Goal: Task Accomplishment & Management: Complete application form

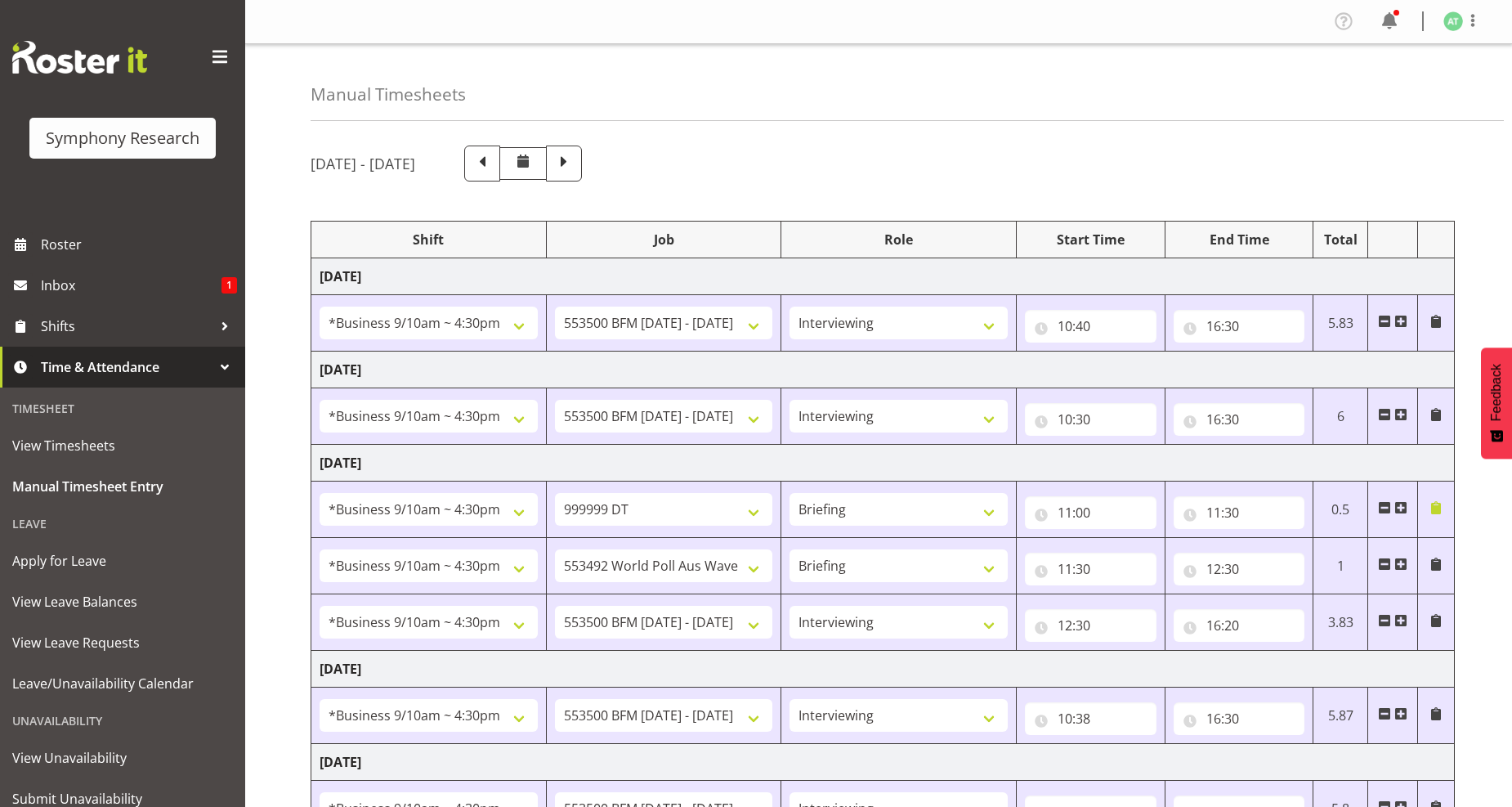
select select "26078"
select select "10242"
select select "47"
select select "26078"
select select "10242"
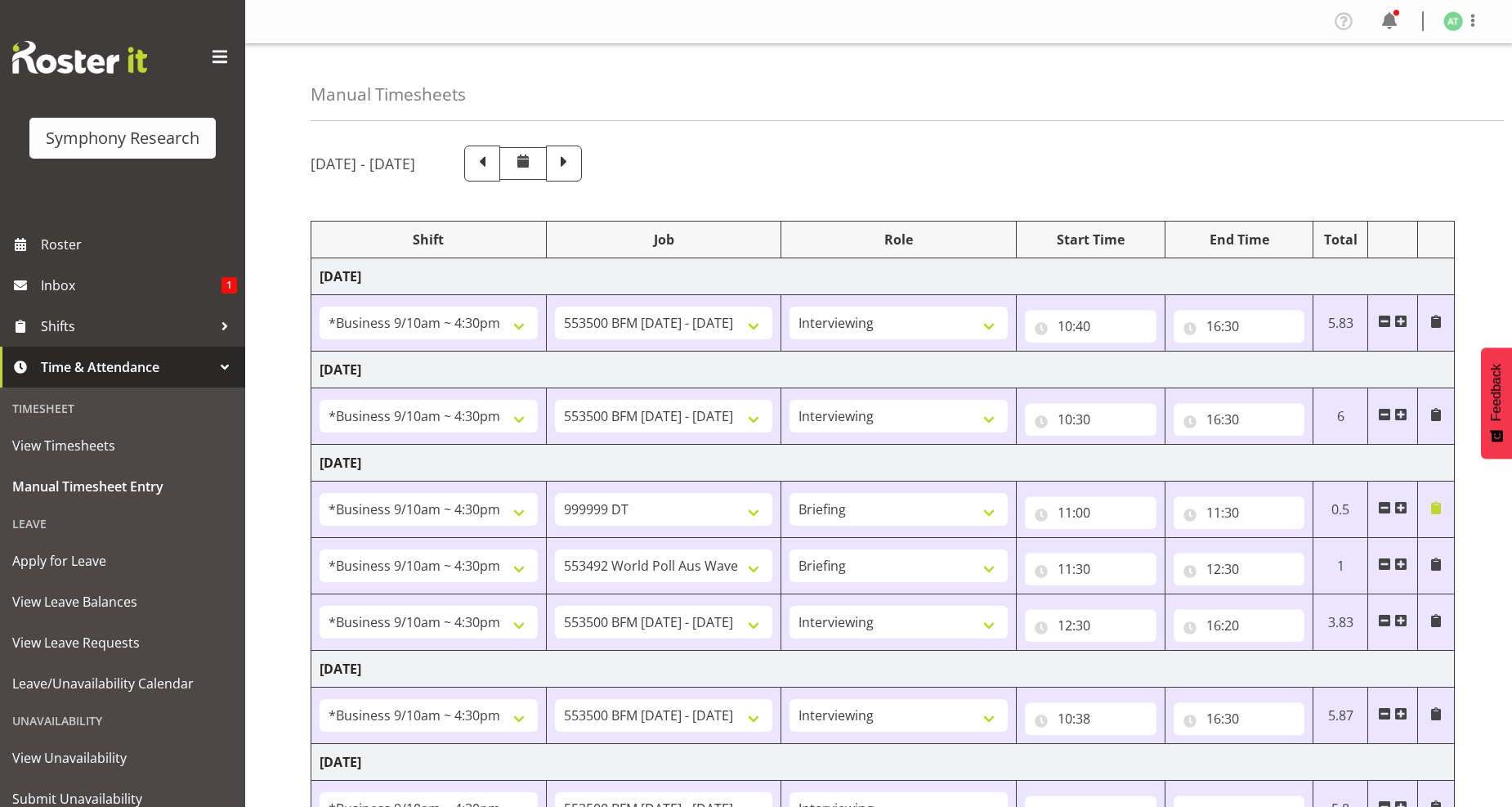
select select "47"
select select "26078"
select select "760"
select select "26078"
select select "10499"
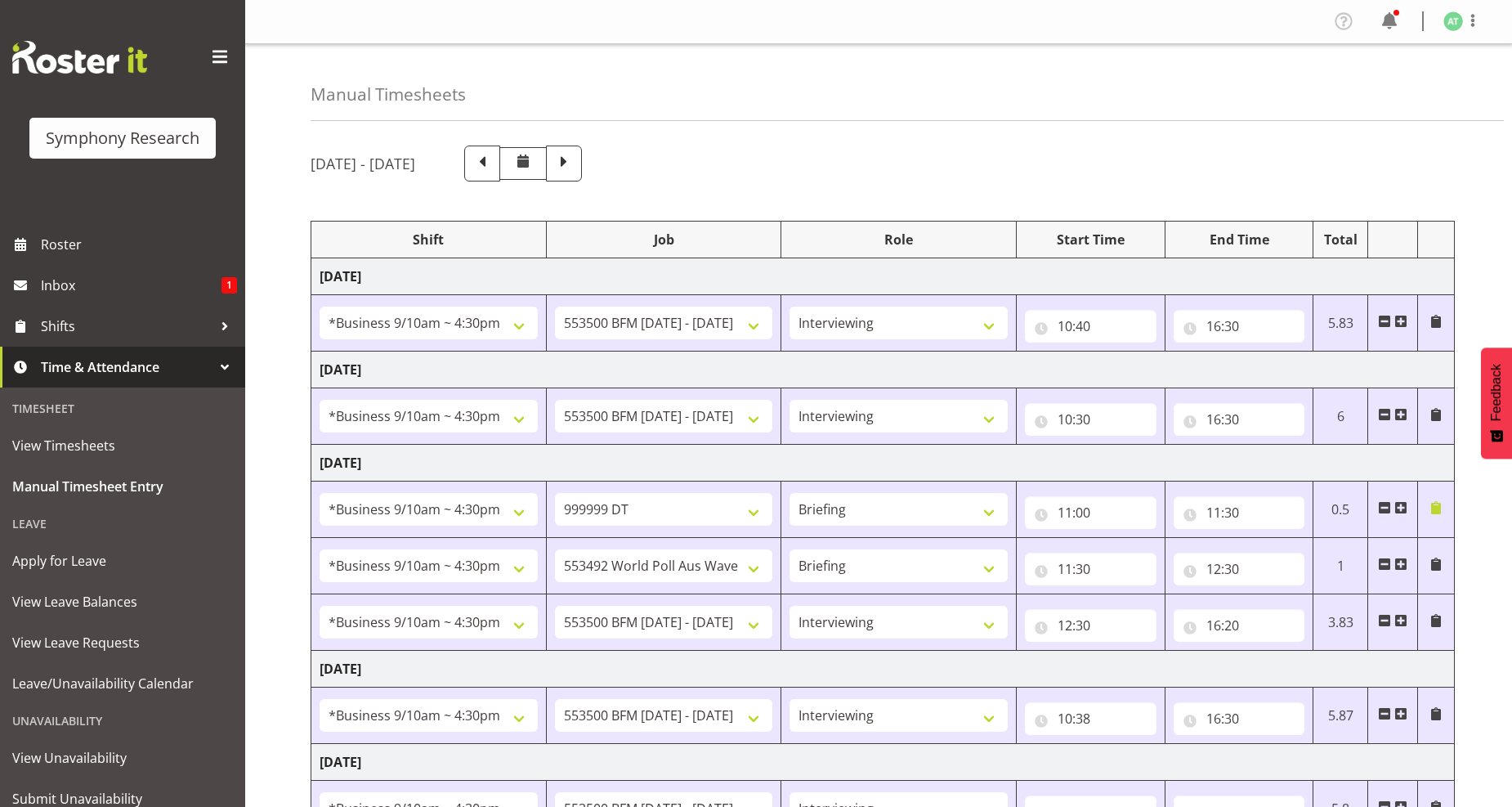
select select "26078"
select select "10242"
select select "47"
select select "26078"
select select "10242"
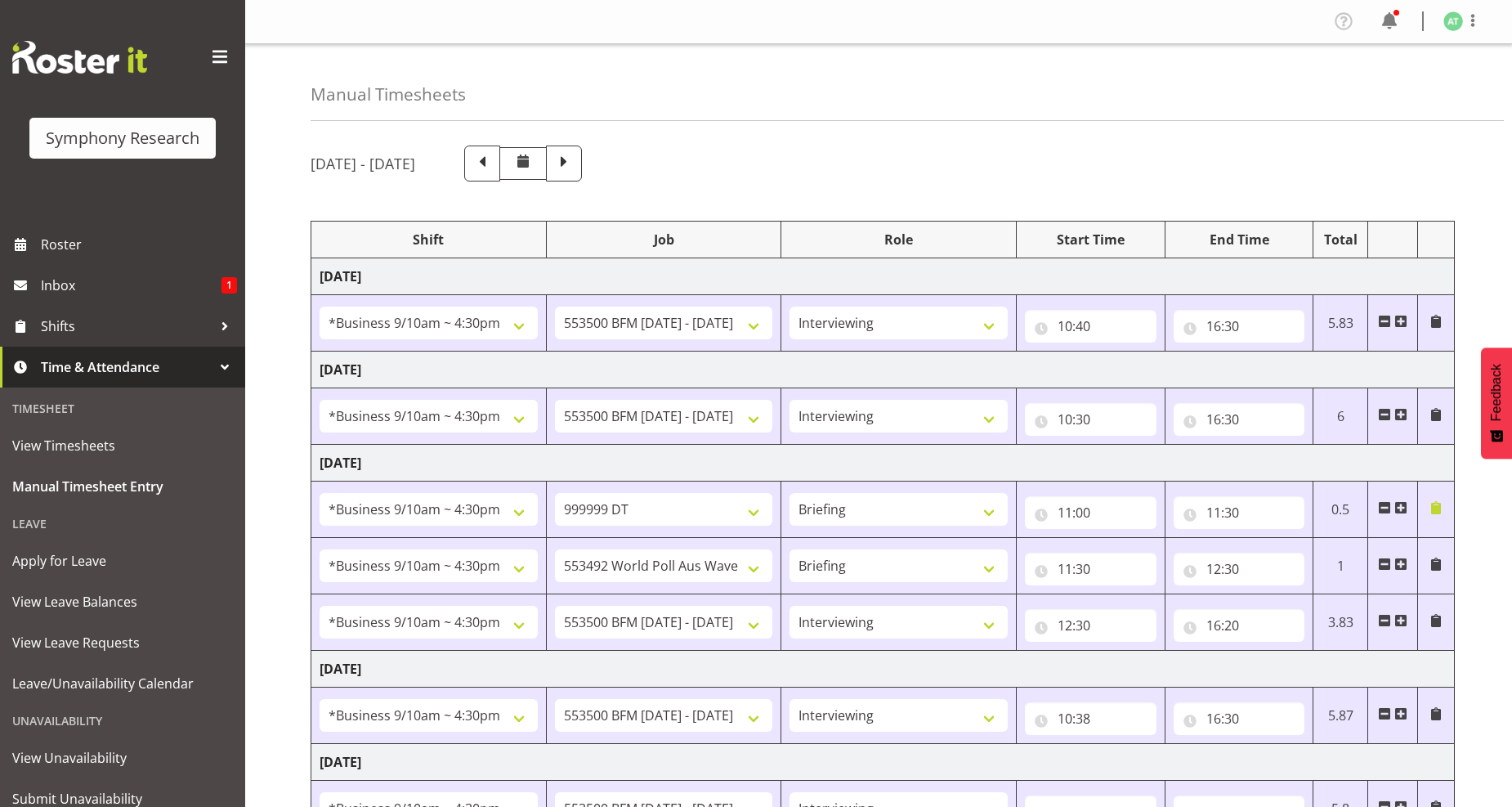
select select "47"
select select "26078"
select select "10242"
select select "47"
select select "41319"
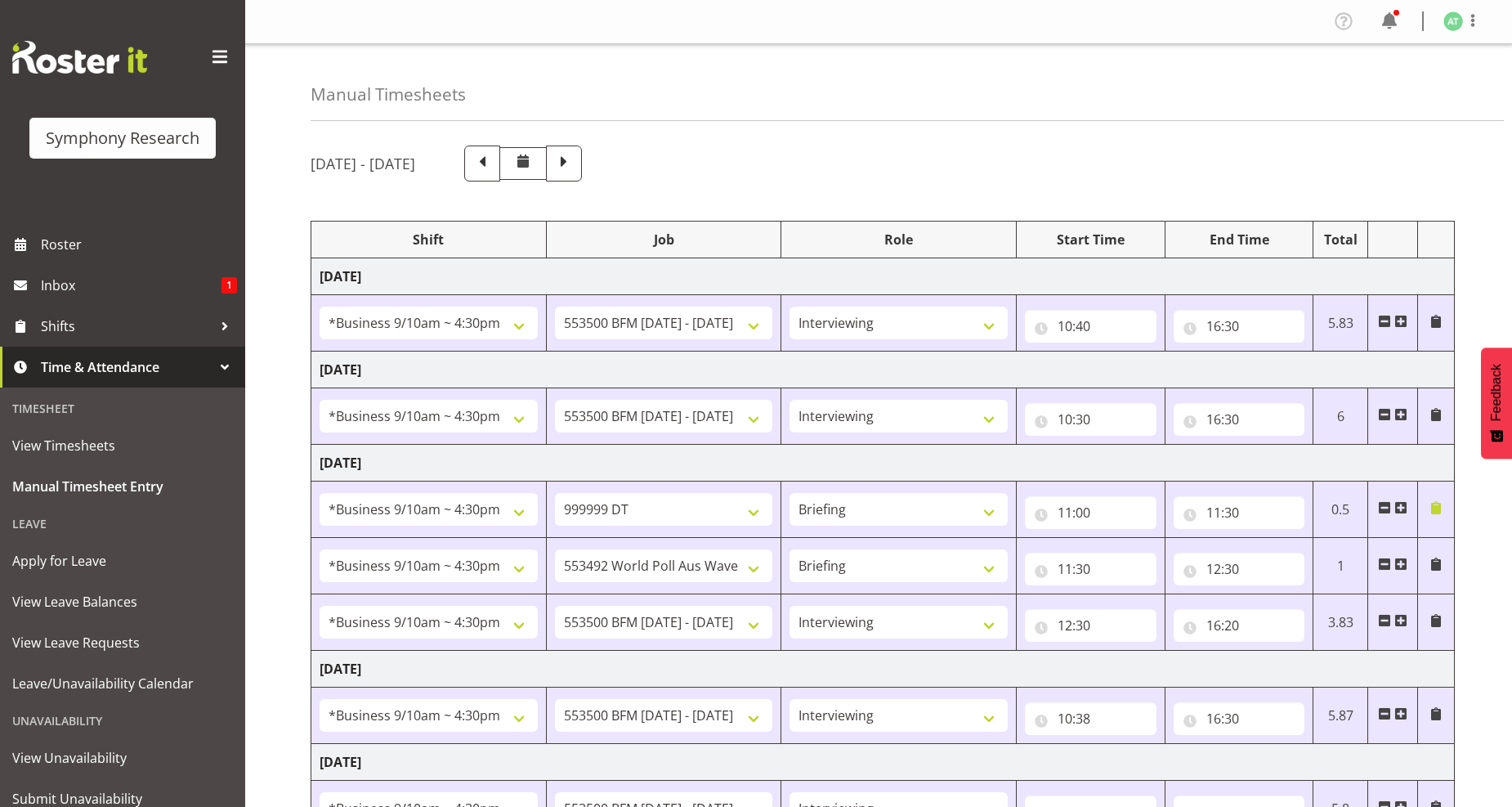
select select "10527"
select select "4050"
select select "10499"
select select "47"
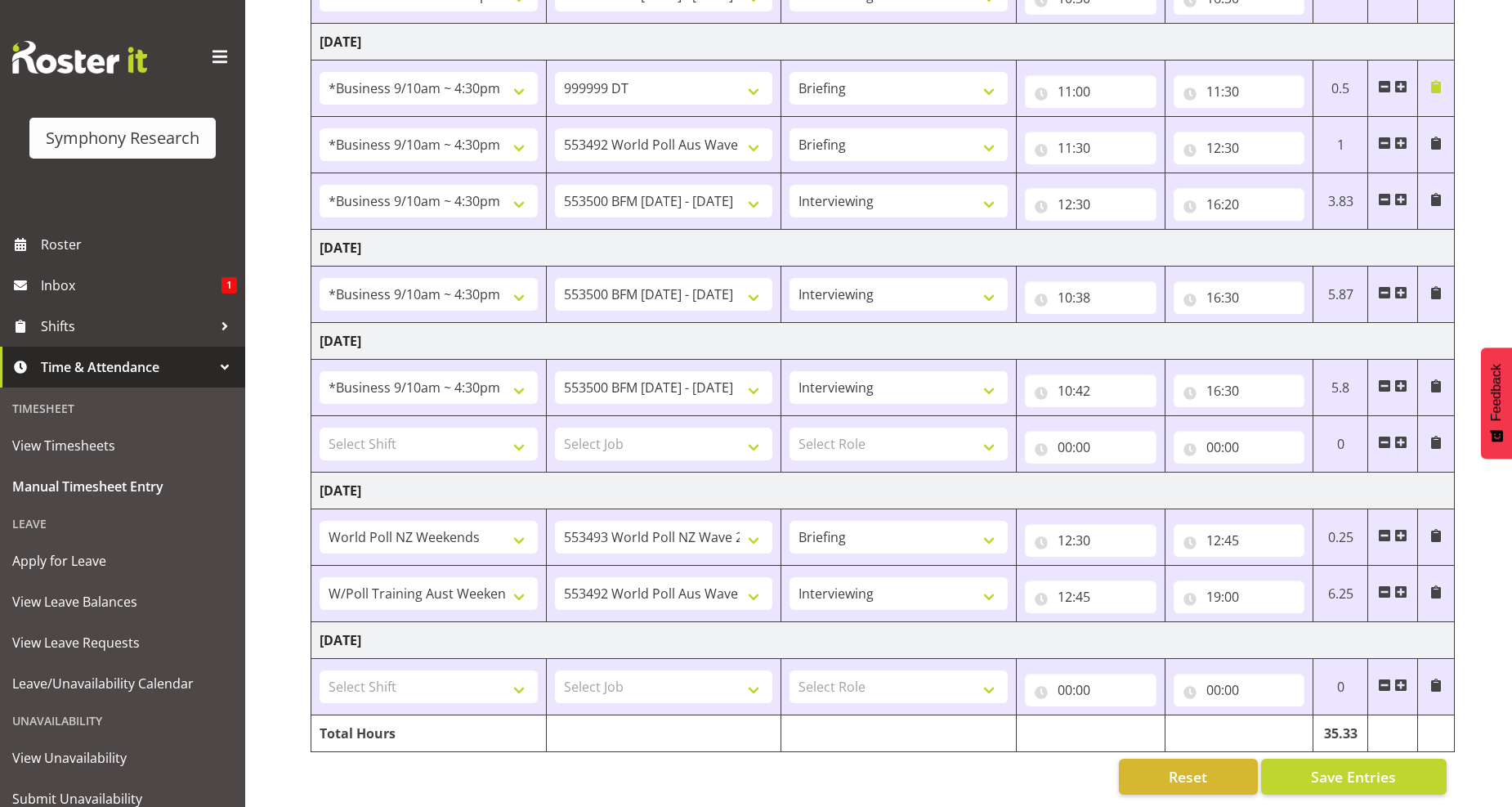
scroll to position [436, 0]
click at [82, 478] on span "Manual Timesheet Entry" at bounding box center [122, 486] width 221 height 25
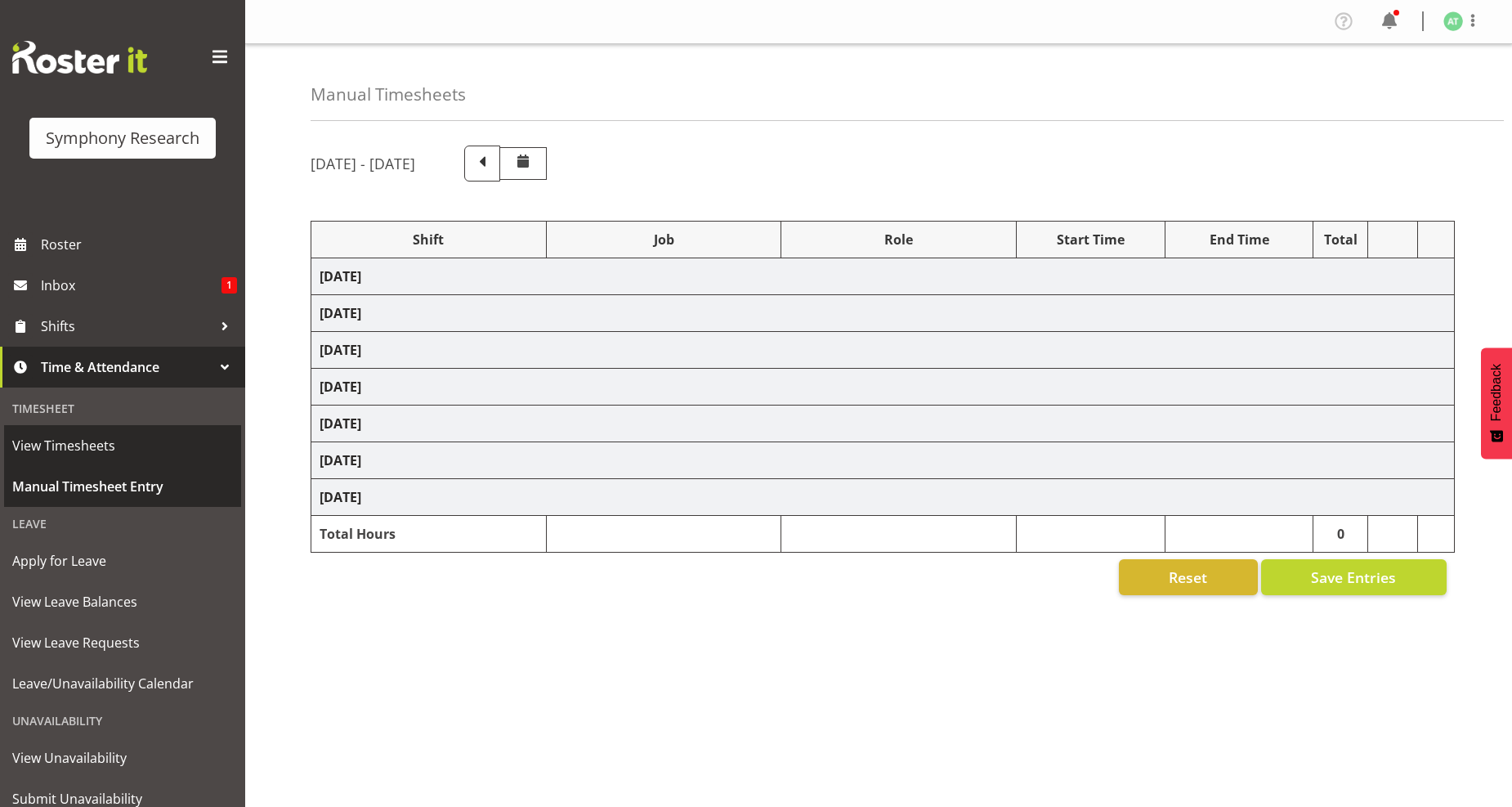
click at [122, 484] on span "Manual Timesheet Entry" at bounding box center [122, 486] width 221 height 25
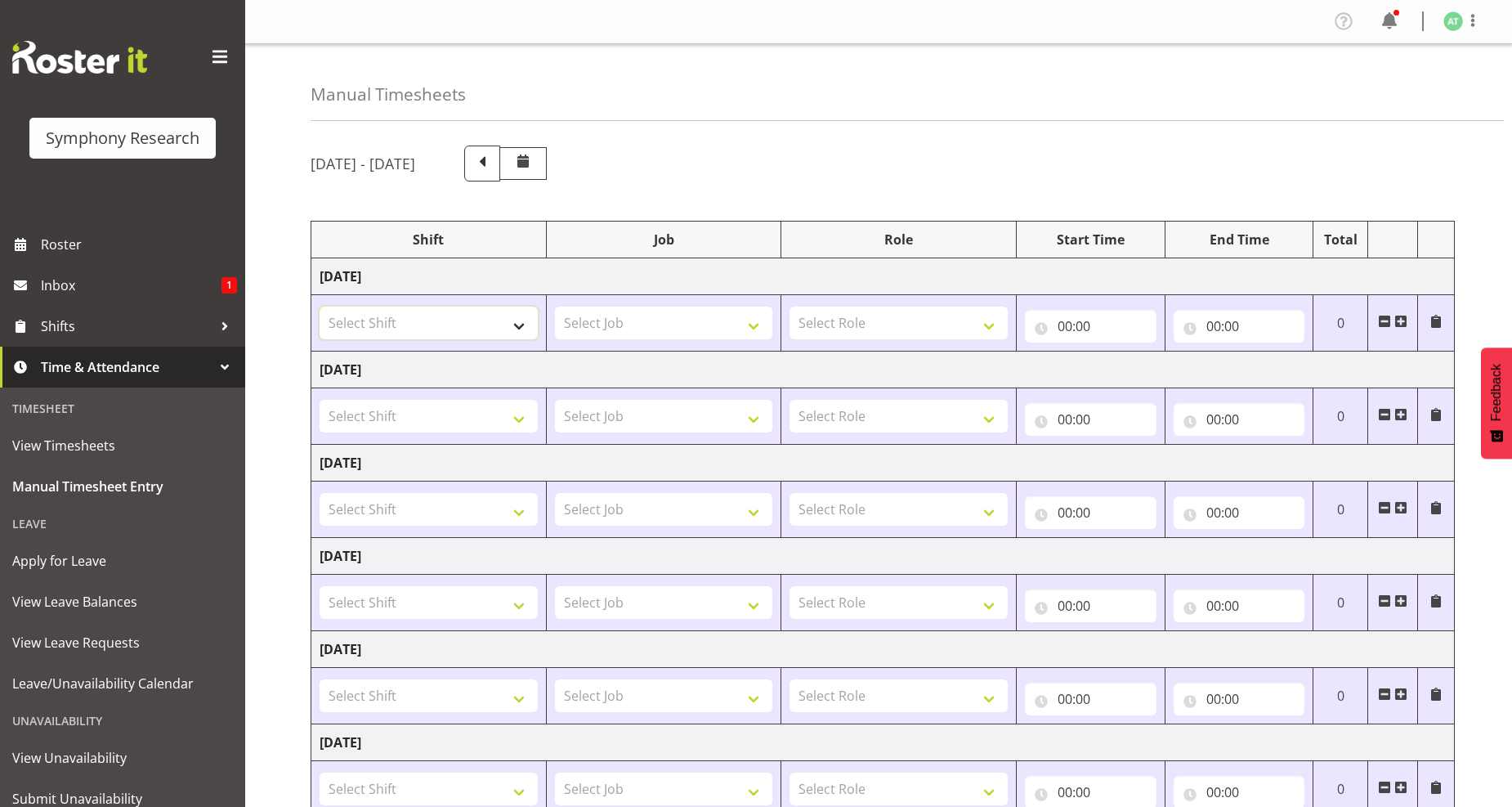
click at [518, 326] on select "Select Shift !!Project Briefing (Job to be assigned) !!Weekend Residential (Ros…" at bounding box center [428, 323] width 218 height 33
select select "26078"
click at [319, 306] on select "Select Shift !!Project Briefing (Job to be assigned) !!Weekend Residential (Ros…" at bounding box center [428, 323] width 218 height 33
click at [746, 325] on select "Select Job 550060 IF Admin 553492 World Poll Aus Wave 2 Main 2025 553493 World …" at bounding box center [663, 323] width 218 height 33
select select "10242"
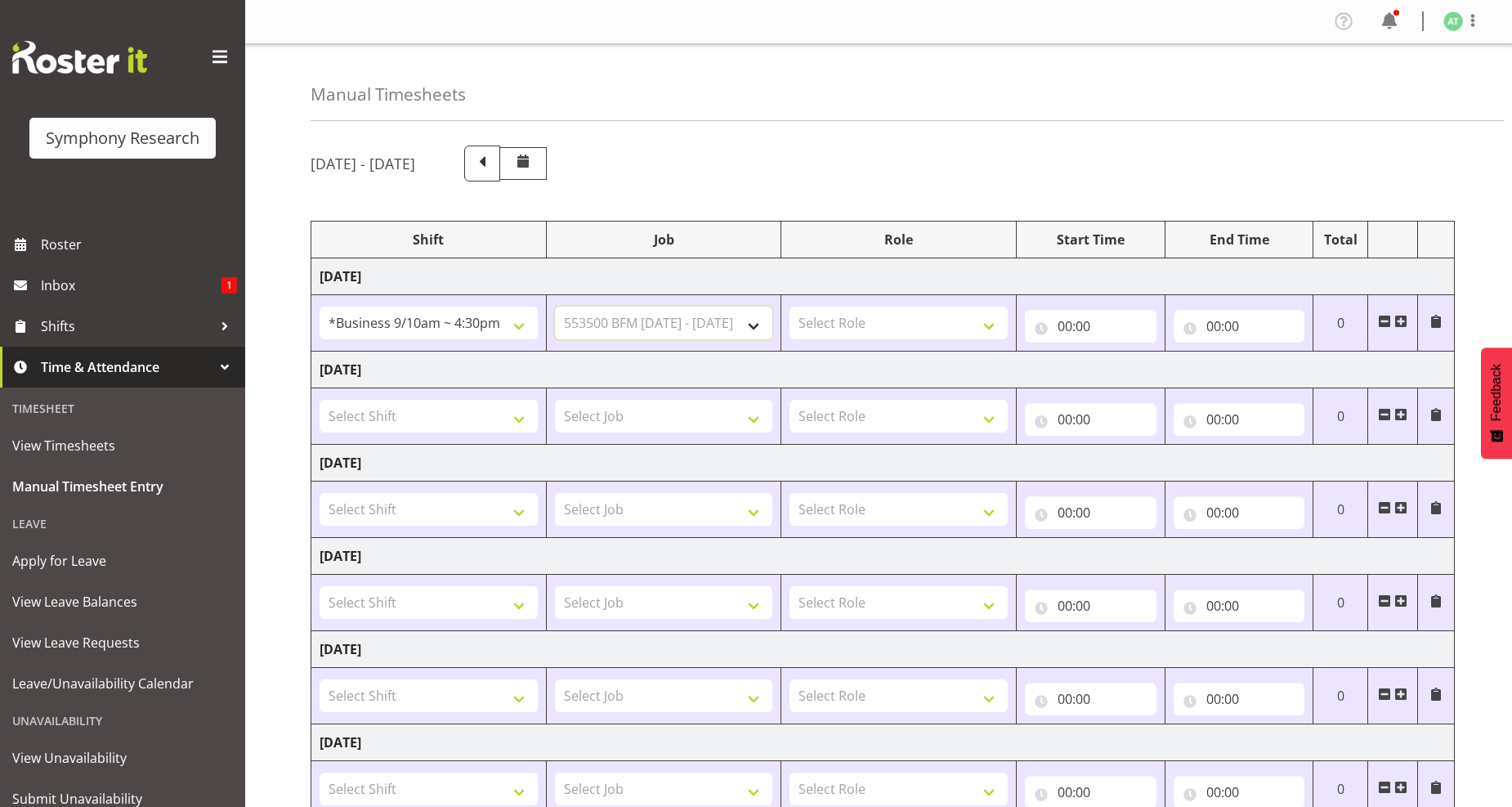
click at [555, 306] on select "Select Job 550060 IF Admin 553492 World Poll Aus Wave 2 Main 2025 553493 World …" at bounding box center [663, 323] width 218 height 33
click at [989, 329] on select "Select Role Briefing Interviewing" at bounding box center [898, 323] width 218 height 33
select select "297"
click at [789, 306] on select "Select Role Briefing Interviewing" at bounding box center [898, 323] width 218 height 33
click at [1073, 325] on input "00:00" at bounding box center [1090, 327] width 132 height 33
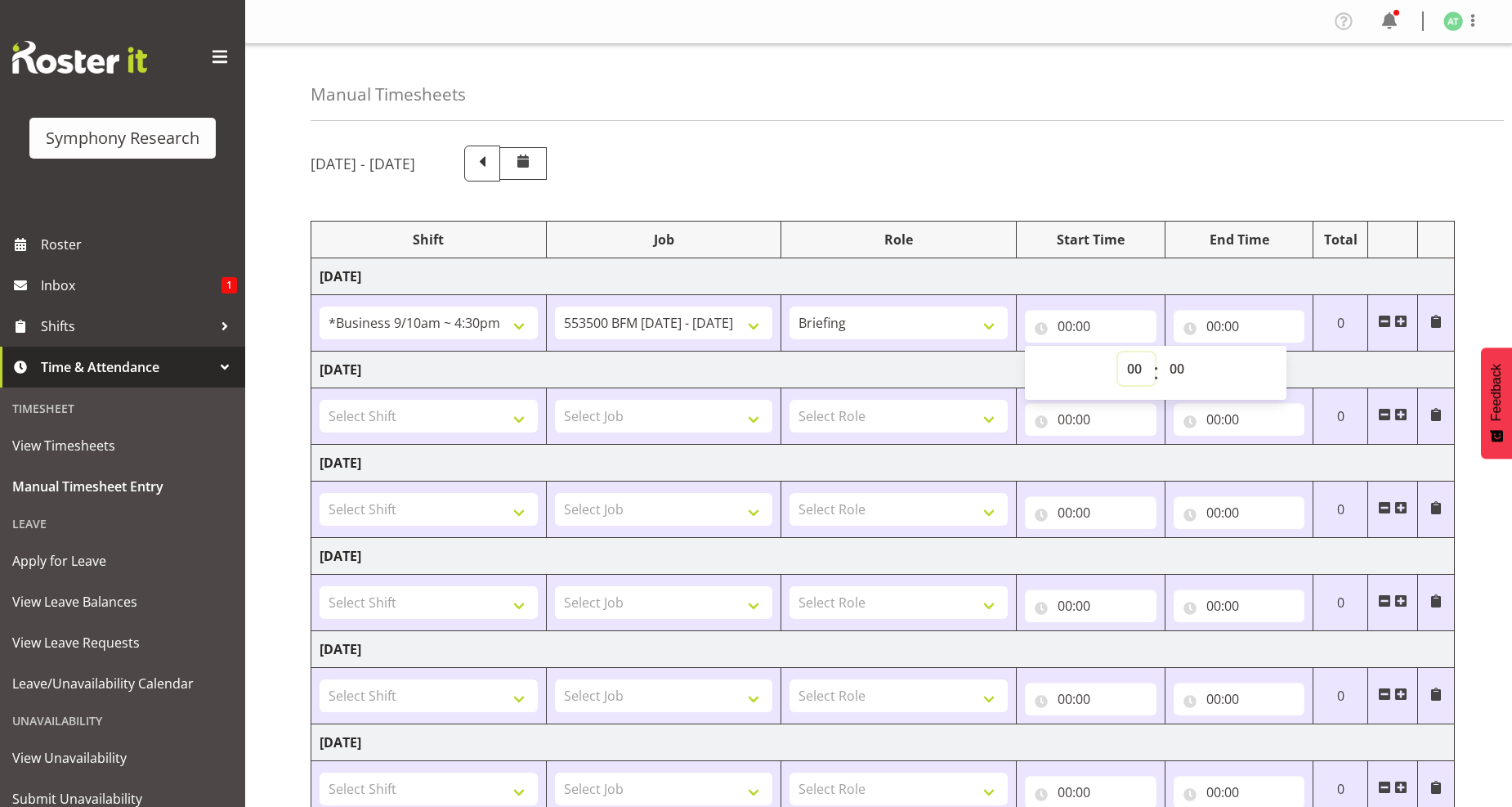
drag, startPoint x: 1133, startPoint y: 368, endPoint x: 1177, endPoint y: 372, distance: 44.2
click at [1136, 370] on select "00 01 02 03 04 05 06 07 08 09 10 11 12 13 14 15 16 17 18 19 20 21 22 23" at bounding box center [1137, 369] width 37 height 33
select select "10"
click at [1118, 352] on select "00 01 02 03 04 05 06 07 08 09 10 11 12 13 14 15 16 17 18 19 20 21 22 23" at bounding box center [1137, 369] width 37 height 33
type input "10:00"
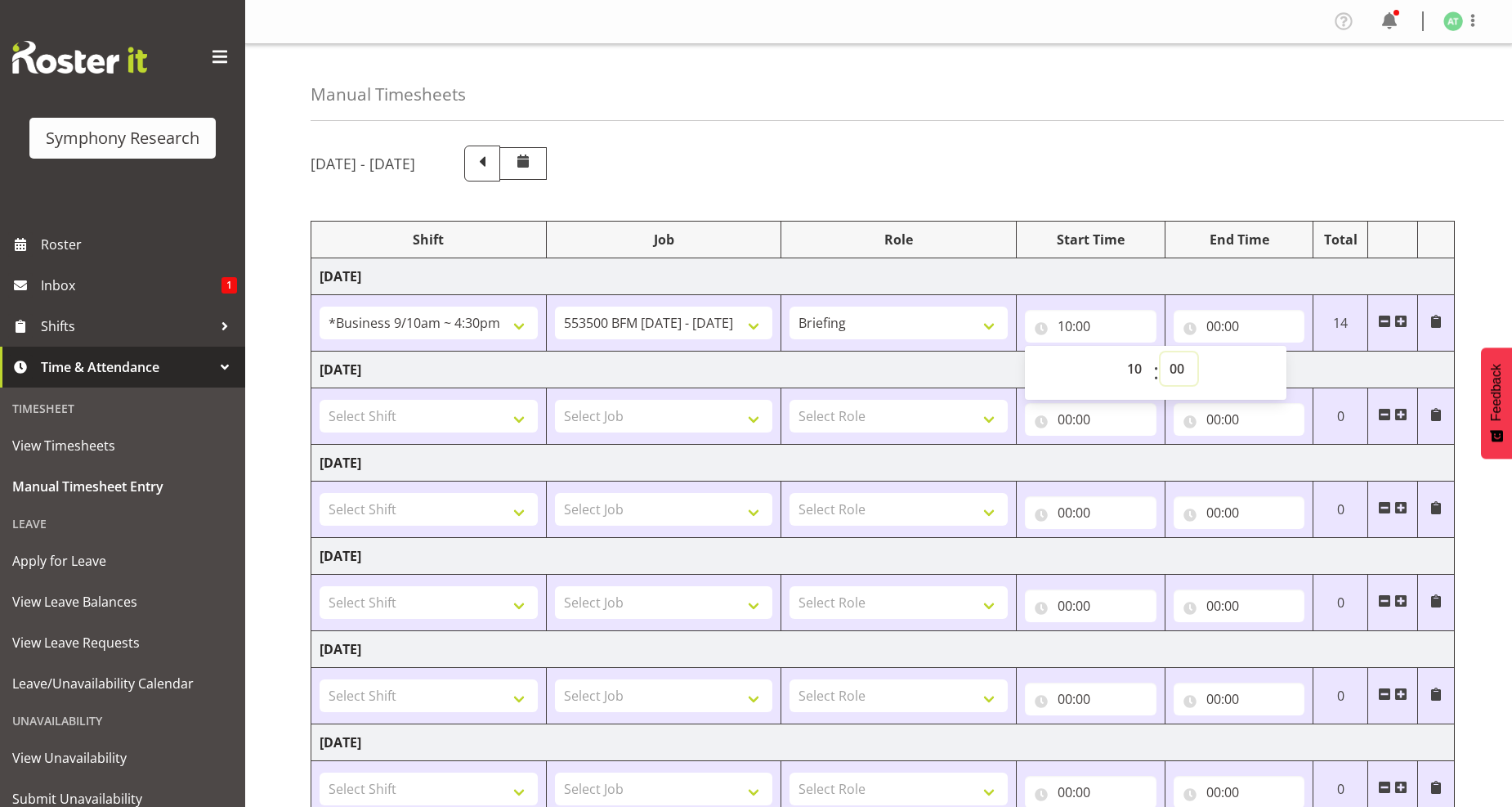
click at [1179, 370] on select "00 01 02 03 04 05 06 07 08 09 10 11 12 13 14 15 16 17 18 19 20 21 22 23 24 25 2…" at bounding box center [1179, 369] width 37 height 33
select select "31"
click at [1161, 352] on select "00 01 02 03 04 05 06 07 08 09 10 11 12 13 14 15 16 17 18 19 20 21 22 23 24 25 2…" at bounding box center [1179, 369] width 37 height 33
type input "10:31"
click at [1227, 321] on input "00:00" at bounding box center [1239, 327] width 132 height 33
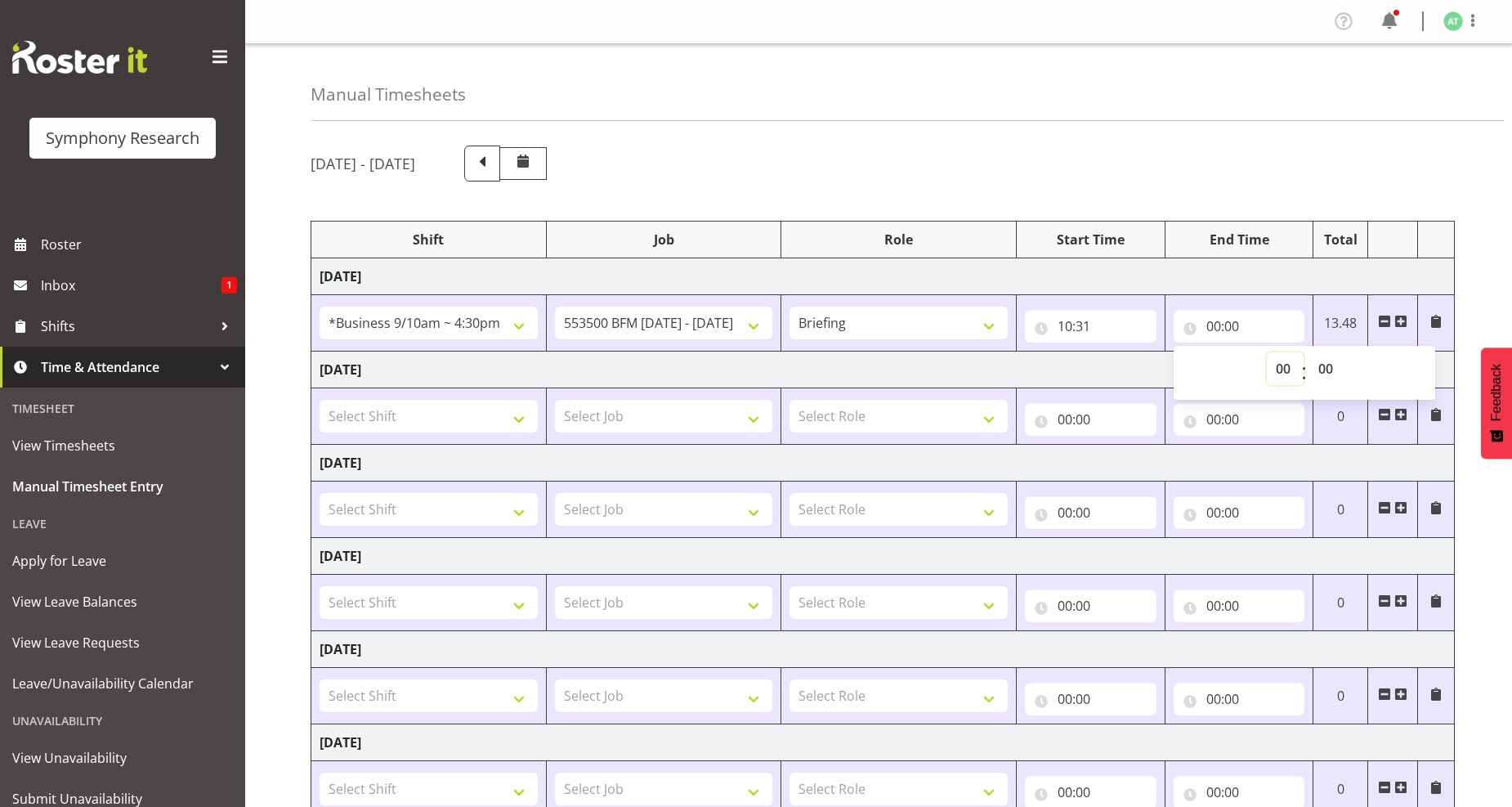
click at [1279, 370] on select "00 01 02 03 04 05 06 07 08 09 10 11 12 13 14 15 16 17 18 19 20 21 22 23" at bounding box center [1285, 369] width 37 height 33
select select "10"
click at [1266, 352] on select "00 01 02 03 04 05 06 07 08 09 10 11 12 13 14 15 16 17 18 19 20 21 22 23" at bounding box center [1285, 369] width 37 height 33
type input "10:00"
click at [1328, 371] on select "00 01 02 03 04 05 06 07 08 09 10 11 12 13 14 15 16 17 18 19 20 21 22 23 24 25 2…" at bounding box center [1328, 369] width 37 height 33
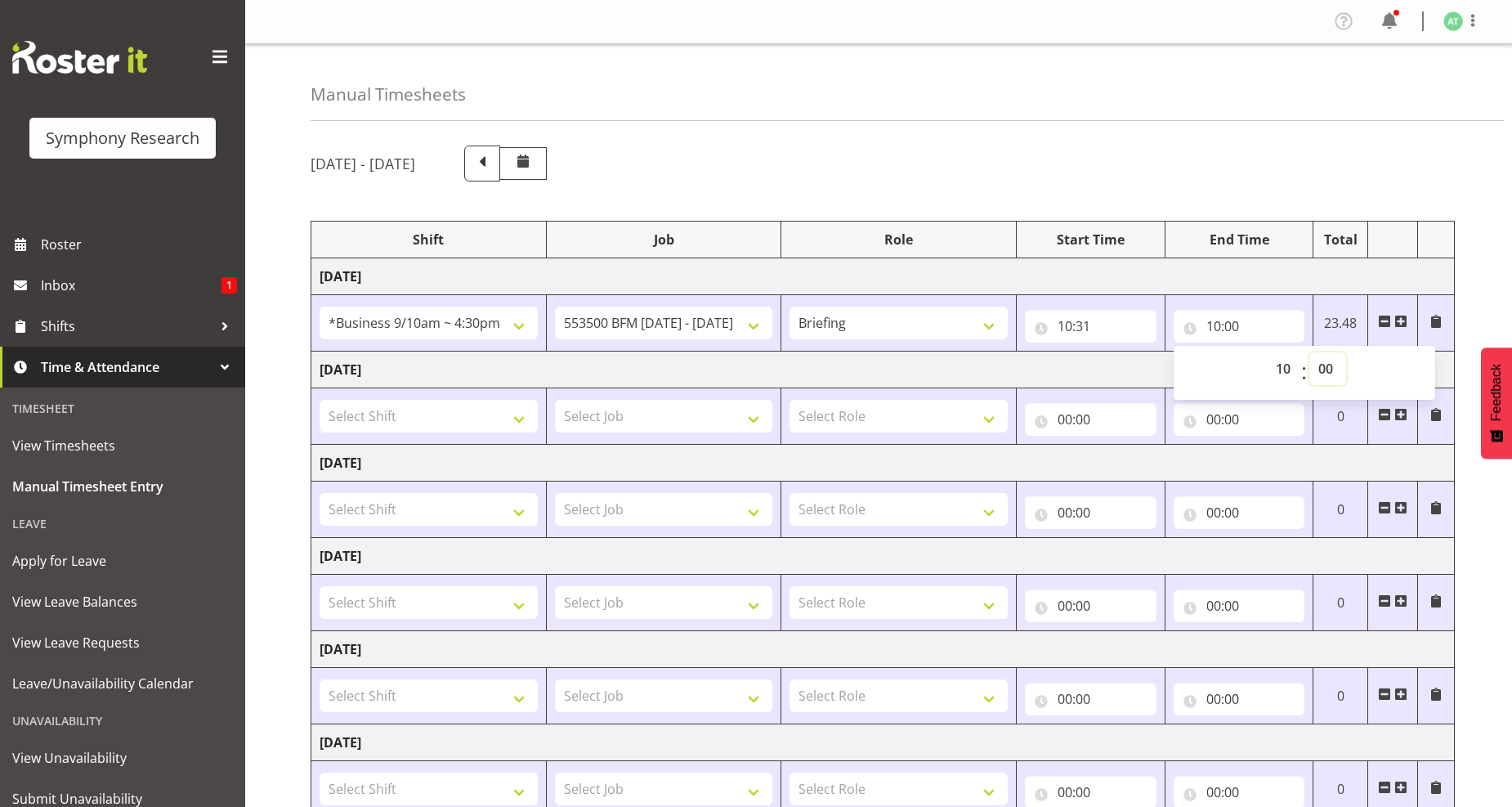
select select "36"
click at [1310, 352] on select "00 01 02 03 04 05 06 07 08 09 10 11 12 13 14 15 16 17 18 19 20 21 22 23 24 25 2…" at bounding box center [1328, 369] width 37 height 33
type input "10:36"
click at [1398, 325] on span at bounding box center [1401, 321] width 13 height 13
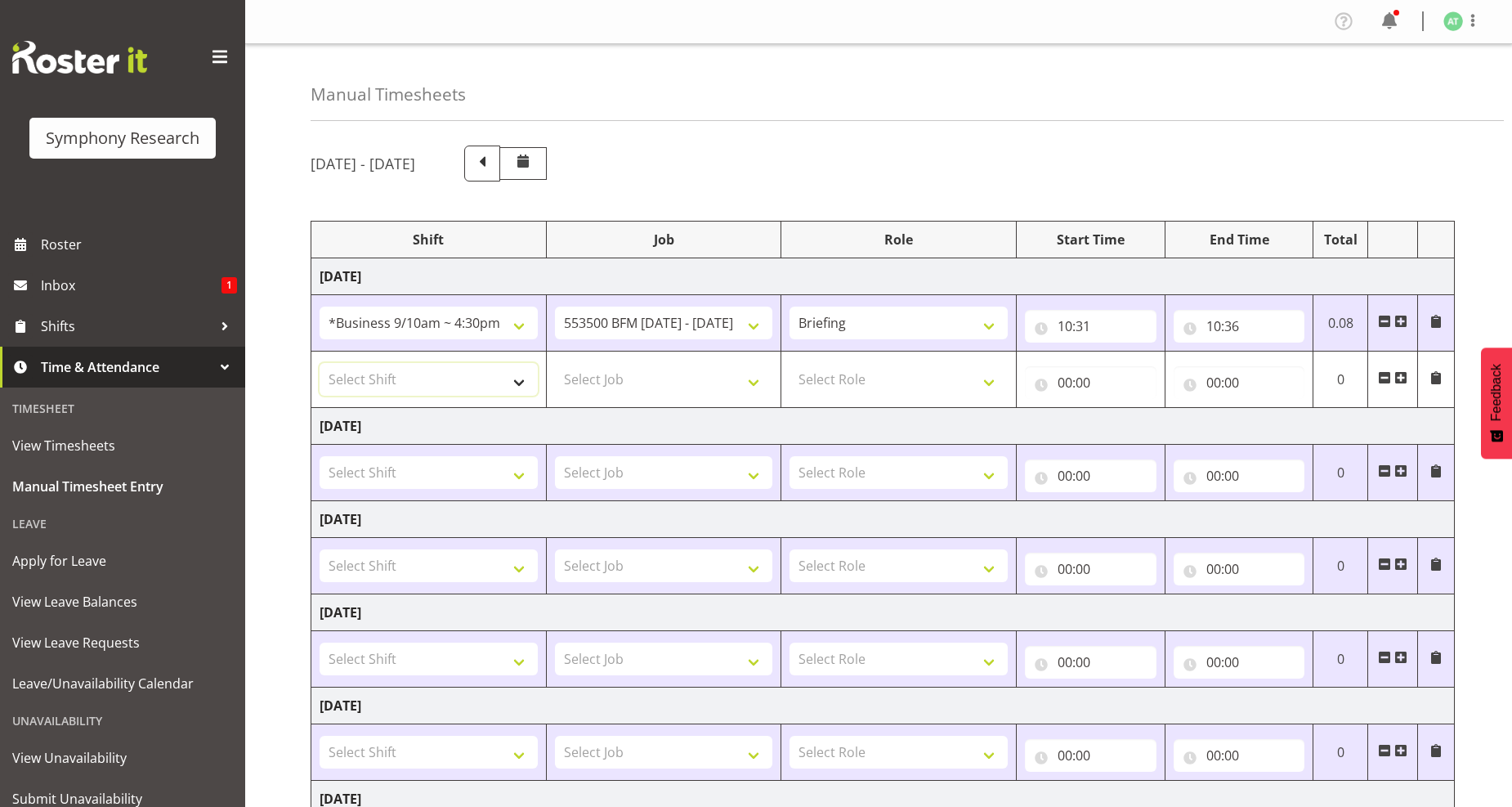
drag, startPoint x: 523, startPoint y: 387, endPoint x: 509, endPoint y: 371, distance: 21.3
click at [523, 387] on select "Select Shift !!Project Briefing (Job to be assigned) !!Weekend Residential (Ros…" at bounding box center [428, 380] width 218 height 33
click at [791, 144] on div "August 18th - August 24th 2025 Shift Job Role Start Time End Time Total Monday …" at bounding box center [911, 596] width 1201 height 926
click at [518, 385] on select "Select Shift !!Project Briefing (Job to be assigned) !!Weekend Residential (Ros…" at bounding box center [428, 380] width 218 height 33
select select "26078"
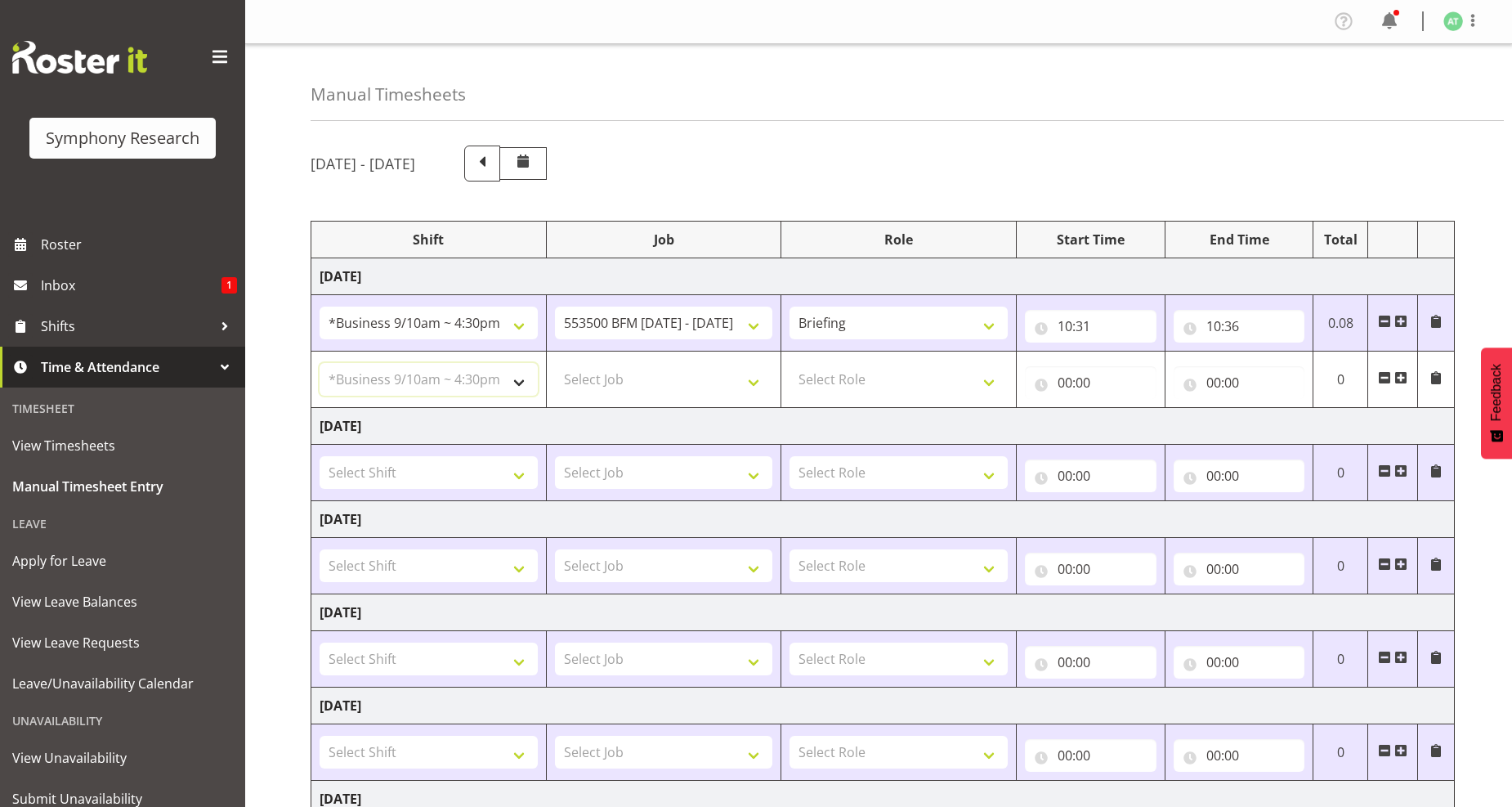
click at [319, 363] on select "Select Shift !!Project Briefing (Job to be assigned) !!Weekend Residential (Ros…" at bounding box center [428, 380] width 218 height 33
click at [754, 388] on select "Select Job 550060 IF Admin 553492 World Poll Aus Wave 2 Main 2025 553493 World …" at bounding box center [663, 380] width 218 height 33
select select "10242"
click at [555, 363] on select "Select Job 550060 IF Admin 553492 World Poll Aus Wave 2 Main 2025 553493 World …" at bounding box center [663, 380] width 218 height 33
drag, startPoint x: 987, startPoint y: 386, endPoint x: 961, endPoint y: 393, distance: 26.9
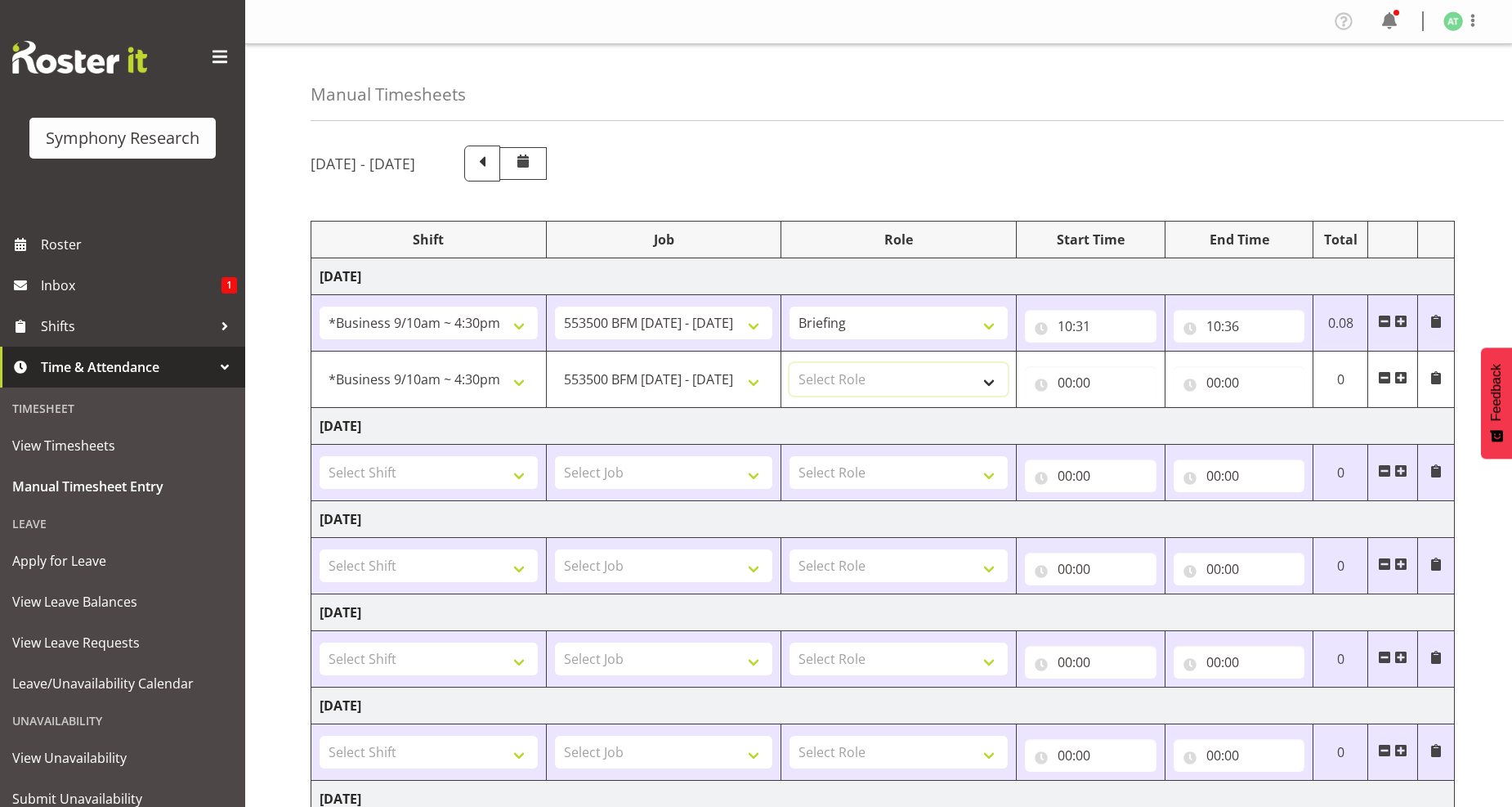
click at [987, 386] on select "Select Role Briefing Interviewing" at bounding box center [898, 380] width 218 height 33
select select "47"
click at [789, 363] on select "Select Role Briefing Interviewing" at bounding box center [898, 380] width 218 height 33
click at [1066, 387] on input "00:00" at bounding box center [1090, 383] width 132 height 33
click at [1131, 430] on select "00 01 02 03 04 05 06 07 08 09 10 11 12 13 14 15 16 17 18 19 20 21 22 23" at bounding box center [1137, 425] width 37 height 33
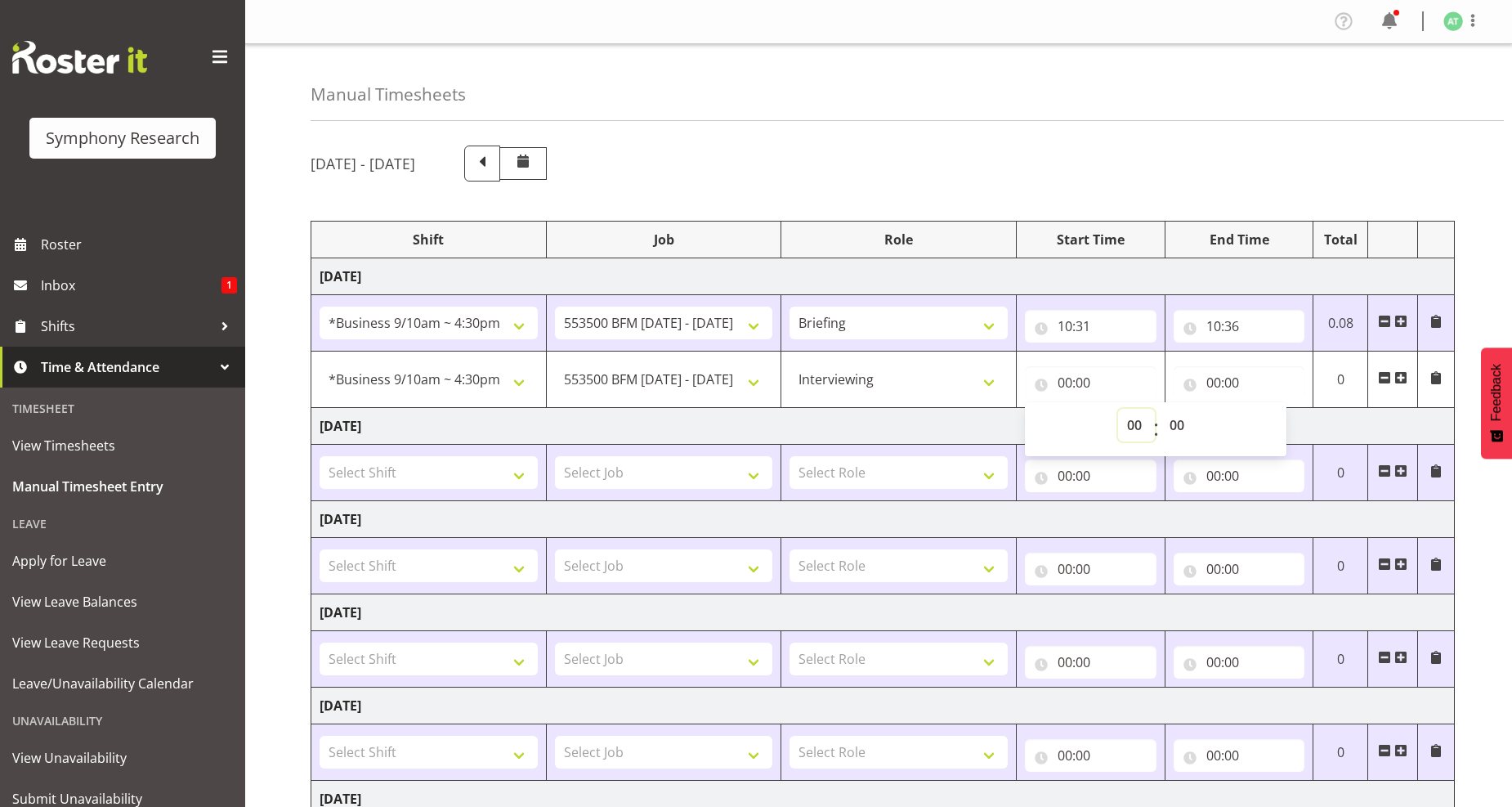
select select "10"
click at [1118, 409] on select "00 01 02 03 04 05 06 07 08 09 10 11 12 13 14 15 16 17 18 19 20 21 22 23" at bounding box center [1137, 425] width 37 height 33
type input "10:00"
click at [1174, 425] on select "00 01 02 03 04 05 06 07 08 09 10 11 12 13 14 15 16 17 18 19 20 21 22 23 24 25 2…" at bounding box center [1179, 425] width 37 height 33
select select "36"
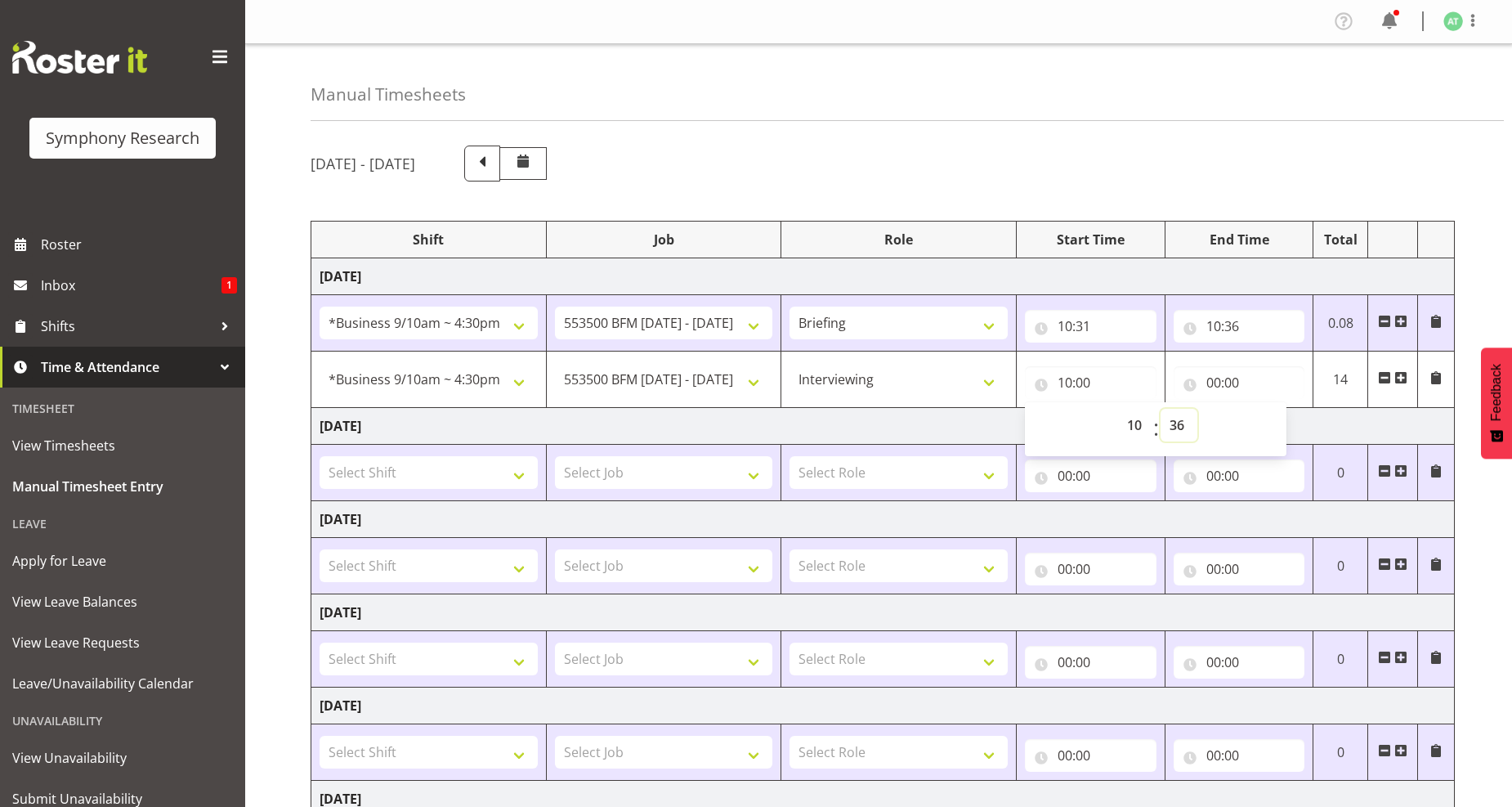
click at [1161, 409] on select "00 01 02 03 04 05 06 07 08 09 10 11 12 13 14 15 16 17 18 19 20 21 22 23 24 25 2…" at bounding box center [1179, 425] width 37 height 33
type input "10:36"
click at [1215, 386] on input "00:00" at bounding box center [1239, 383] width 132 height 33
click at [1277, 430] on select "00 01 02 03 04 05 06 07 08 09 10 11 12 13 14 15 16 17 18 19 20 21 22 23" at bounding box center [1285, 425] width 37 height 33
select select "10"
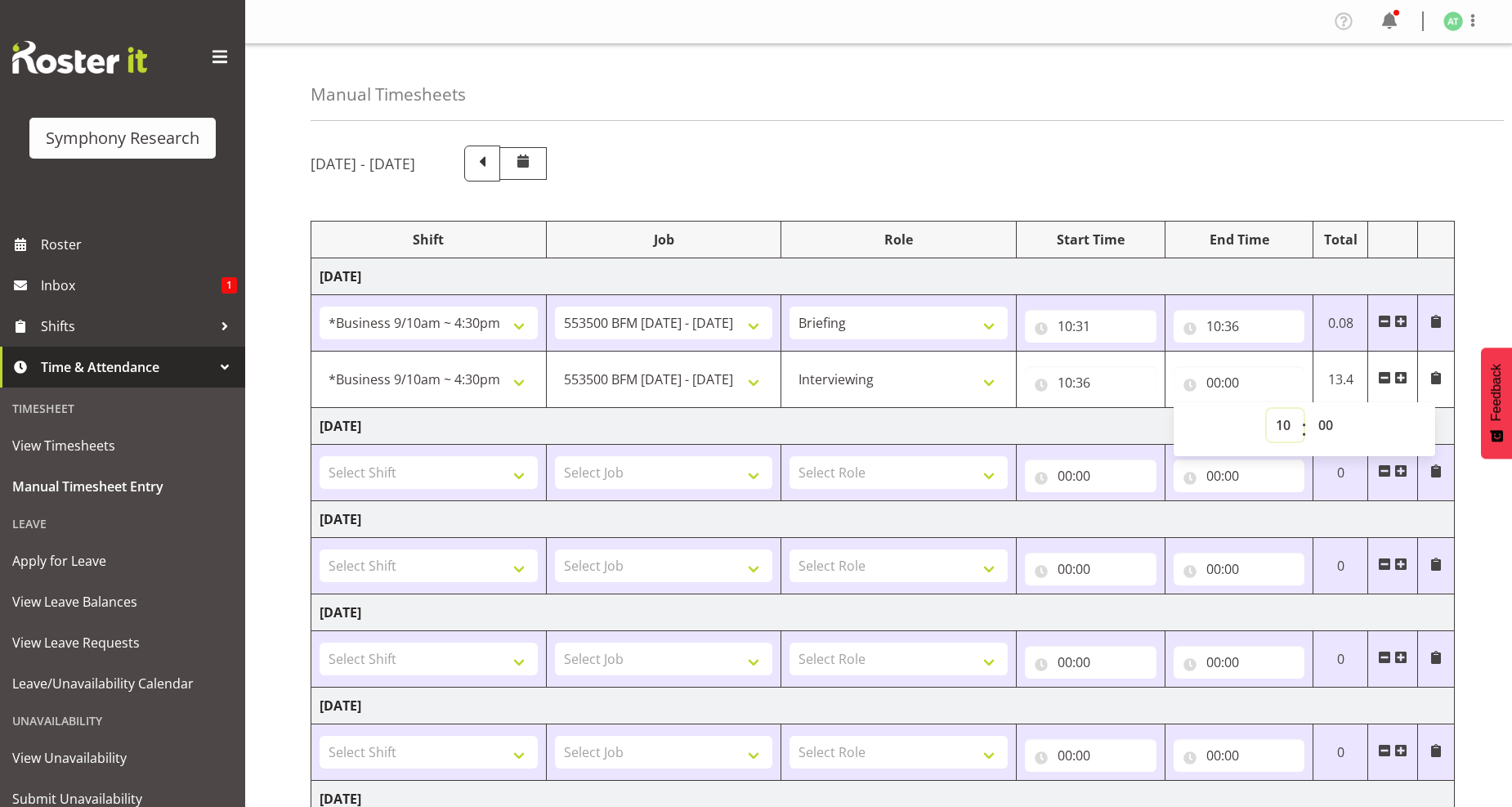
click at [1266, 409] on select "00 01 02 03 04 05 06 07 08 09 10 11 12 13 14 15 16 17 18 19 20 21 22 23" at bounding box center [1285, 425] width 37 height 33
type input "10:00"
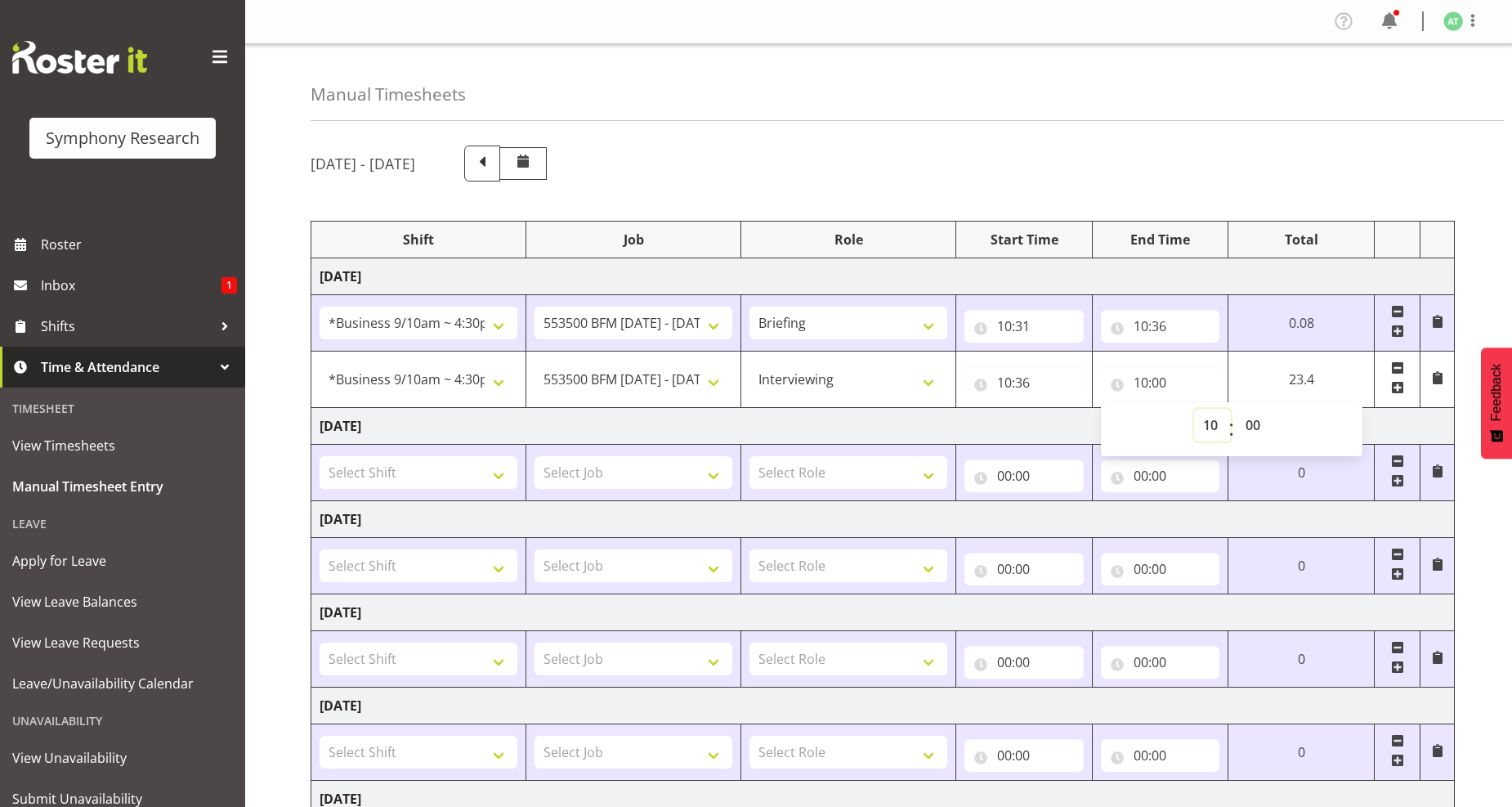
drag, startPoint x: 1212, startPoint y: 427, endPoint x: 1197, endPoint y: 411, distance: 21.9
click at [1212, 425] on select "00 01 02 03 04 05 06 07 08 09 10 11 12 13 14 15 16 17 18 19 20 21 22 23" at bounding box center [1212, 425] width 37 height 33
select select "16"
click at [1231, 409] on select "00 01 02 03 04 05 06 07 08 09 10 11 12 13 14 15 16 17 18 19 20 21 22 23" at bounding box center [1212, 425] width 37 height 33
type input "16:00"
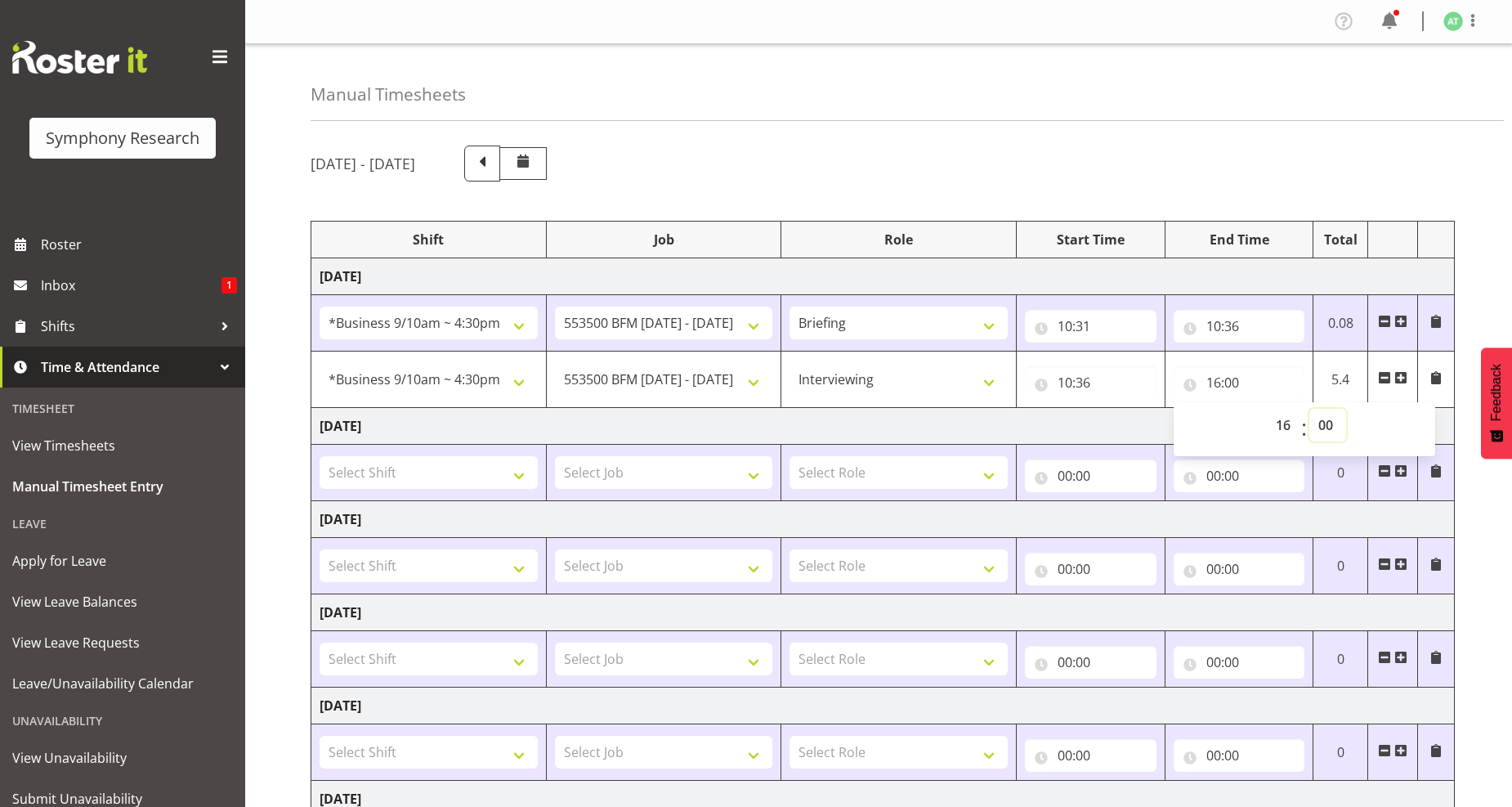
click at [1328, 430] on select "00 01 02 03 04 05 06 07 08 09 10 11 12 13 14 15 16 17 18 19 20 21 22 23 24 25 2…" at bounding box center [1328, 425] width 37 height 33
select select "30"
click at [1310, 409] on select "00 01 02 03 04 05 06 07 08 09 10 11 12 13 14 15 16 17 18 19 20 21 22 23 24 25 2…" at bounding box center [1328, 425] width 37 height 33
type input "16:30"
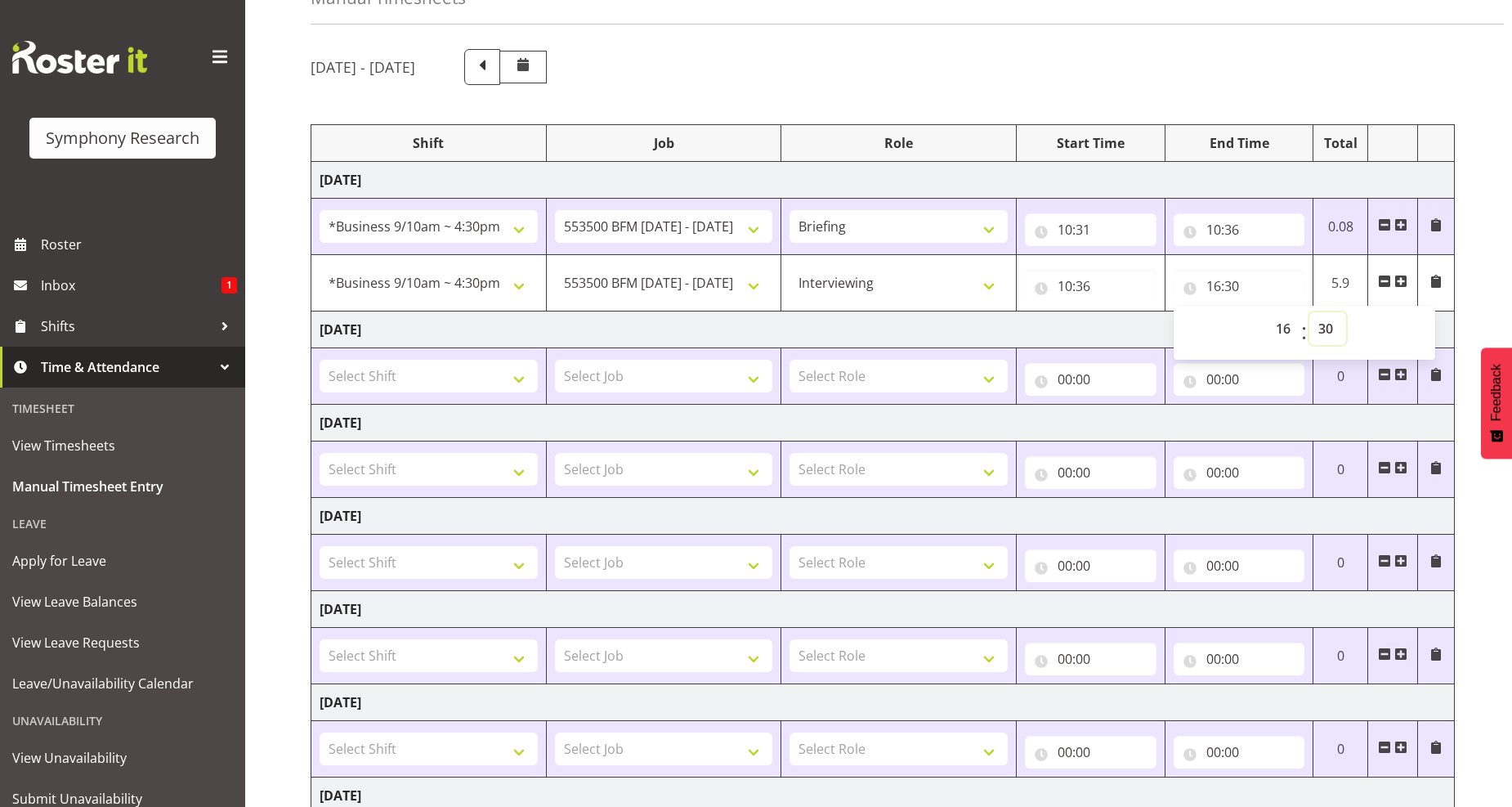
scroll to position [267, 0]
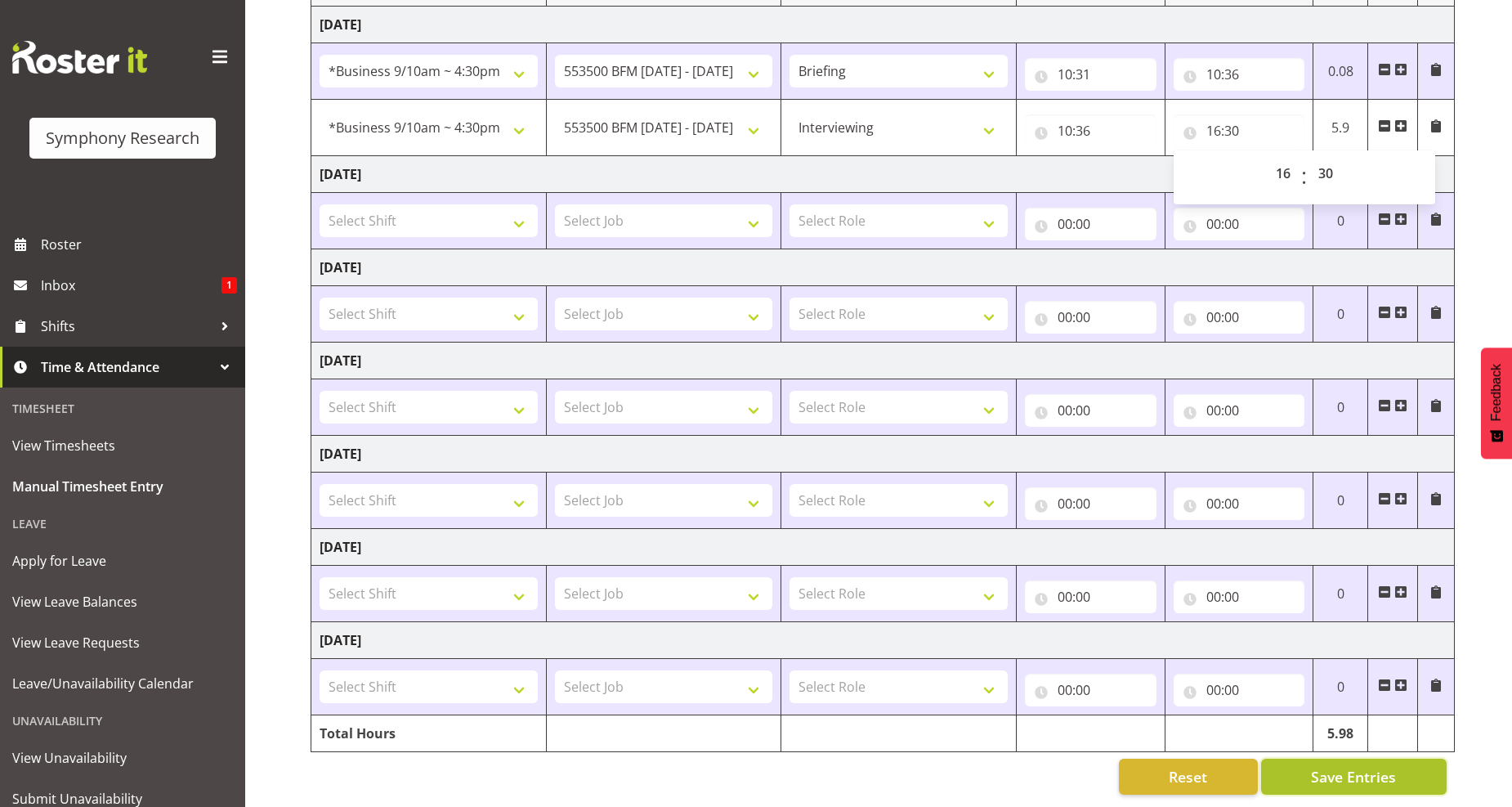
click at [1401, 761] on button "Save Entries" at bounding box center [1354, 777] width 186 height 36
select select "47"
type input "10:36"
type input "16:30"
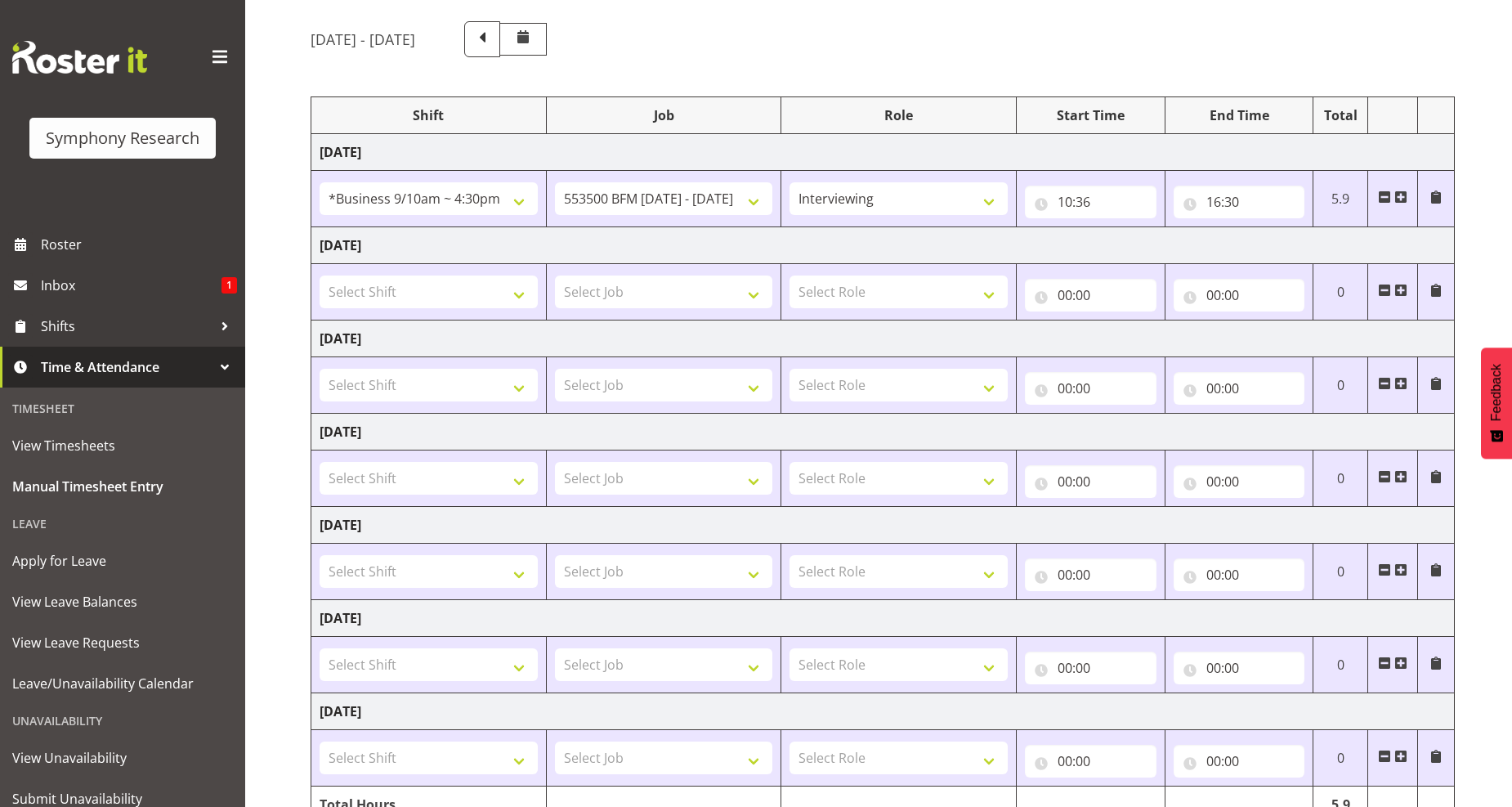
scroll to position [0, 0]
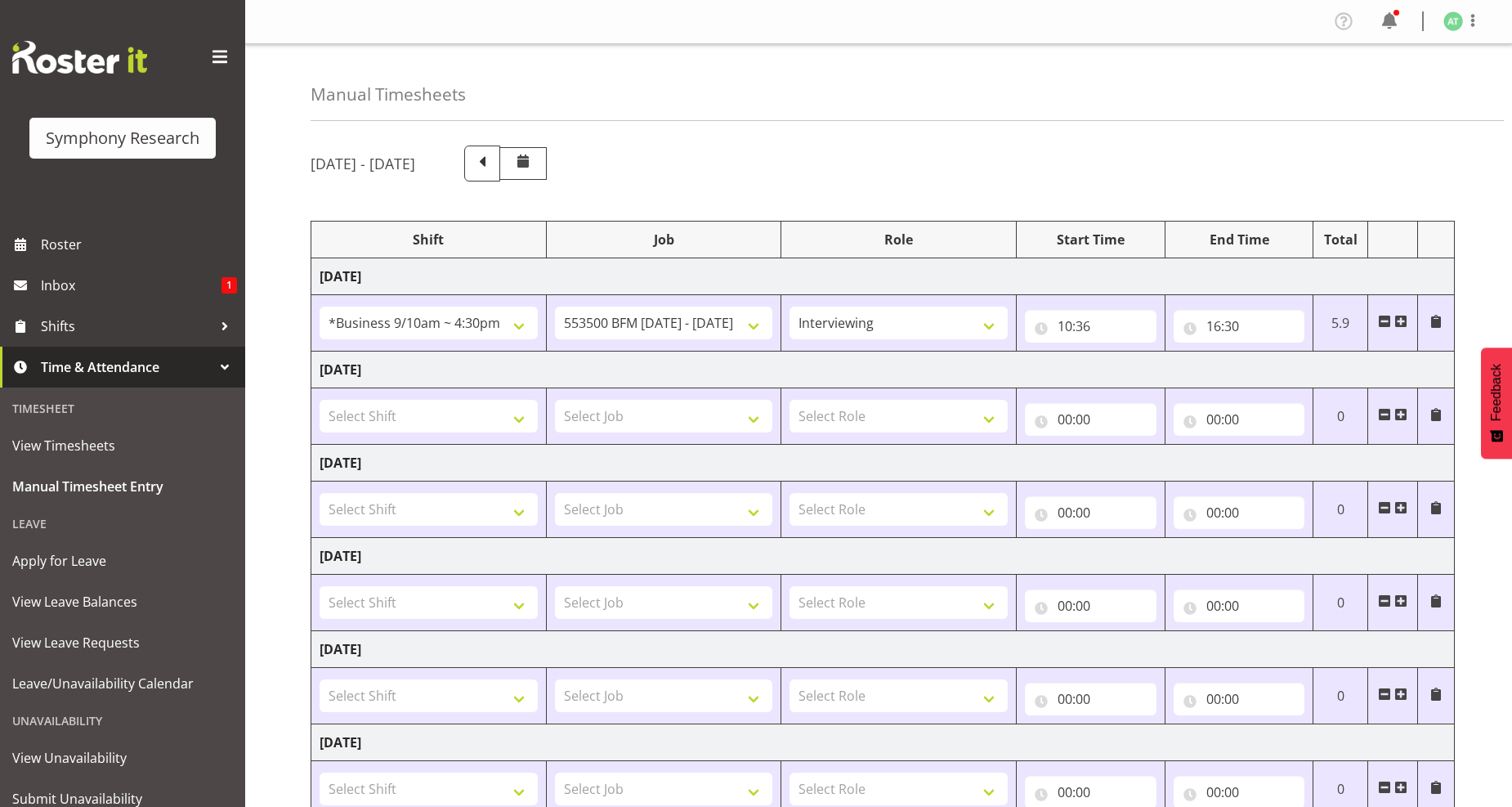
click at [1398, 321] on span at bounding box center [1401, 321] width 13 height 13
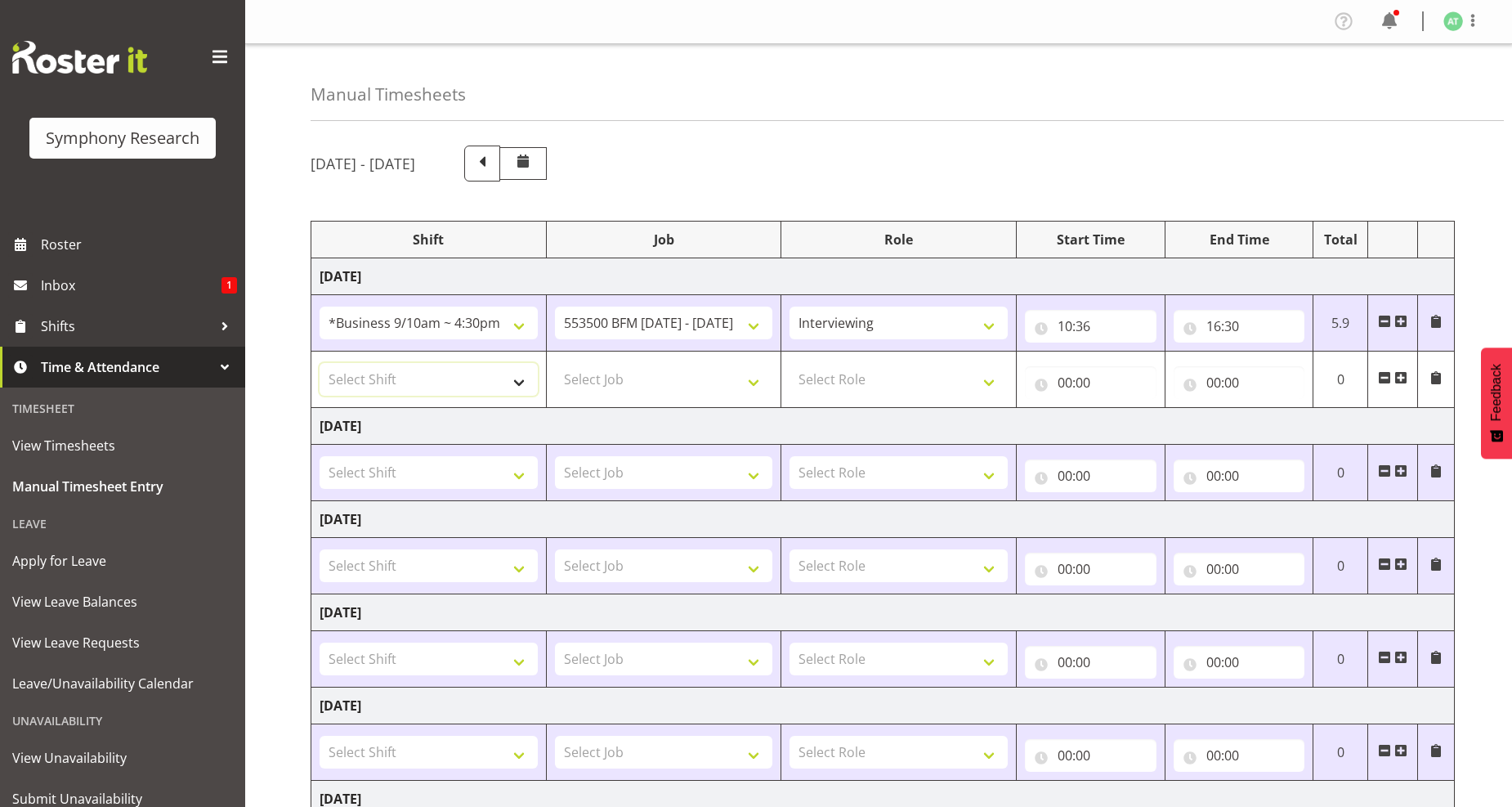
drag, startPoint x: 518, startPoint y: 387, endPoint x: 511, endPoint y: 378, distance: 11.4
click at [518, 387] on select "Select Shift !!Project Briefing (Job to be assigned) !!Weekend Residential (Ros…" at bounding box center [428, 380] width 218 height 33
click at [512, 382] on select "Select Shift !!Project Briefing (Job to be assigned) !!Weekend Residential (Ros…" at bounding box center [428, 380] width 218 height 33
click at [513, 380] on select "Select Shift !!Project Briefing (Job to be assigned) !!Weekend Residential (Ros…" at bounding box center [428, 380] width 218 height 33
select select "26078"
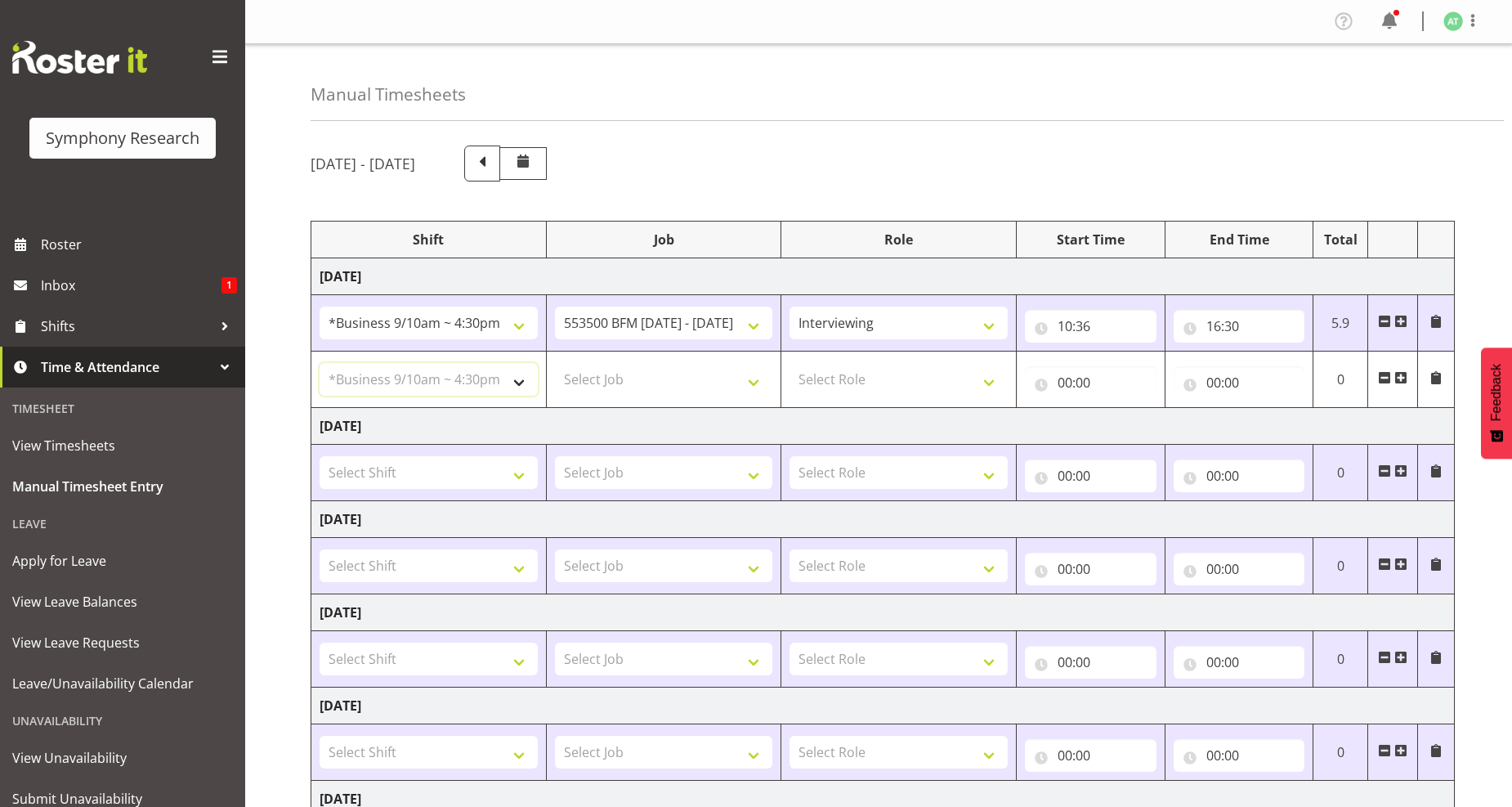
click at [319, 363] on select "Select Shift !!Project Briefing (Job to be assigned) !!Weekend Residential (Ros…" at bounding box center [428, 380] width 218 height 33
click at [754, 386] on select "Select Job 550060 IF Admin 553492 World Poll Aus Wave 2 Main 2025 553493 World …" at bounding box center [663, 380] width 218 height 33
select select "10242"
click at [555, 363] on select "Select Job 550060 IF Admin 553492 World Poll Aus Wave 2 Main 2025 553493 World …" at bounding box center [663, 380] width 218 height 33
click at [992, 383] on select "Select Role Briefing Interviewing" at bounding box center [898, 380] width 218 height 33
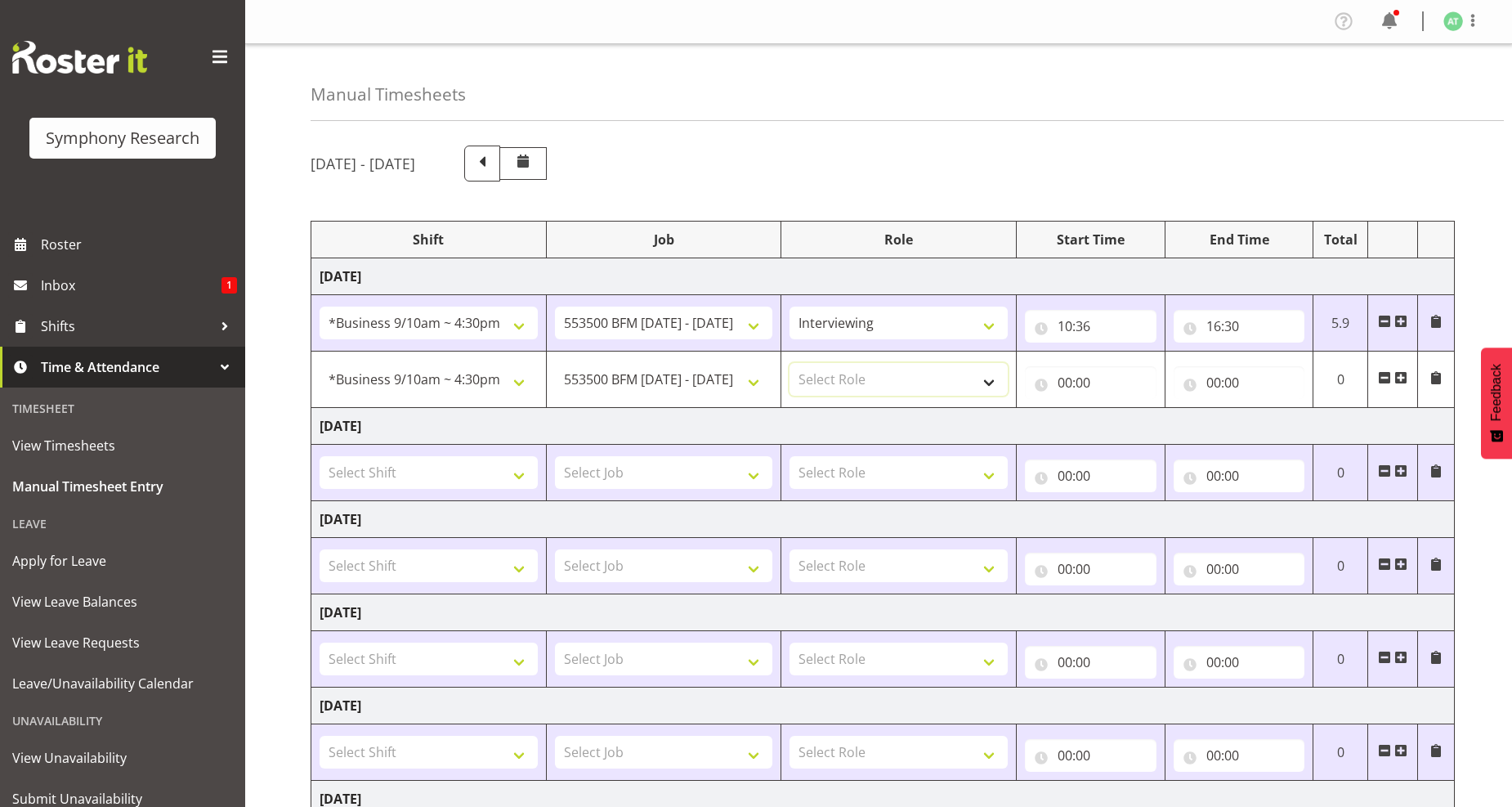
select select "47"
click at [789, 363] on select "Select Role Briefing Interviewing" at bounding box center [898, 380] width 218 height 33
click at [1079, 385] on input "00:00" at bounding box center [1090, 383] width 132 height 33
click at [1227, 320] on input "16:30" at bounding box center [1239, 327] width 132 height 33
click at [1085, 327] on input "10:36" at bounding box center [1090, 327] width 132 height 33
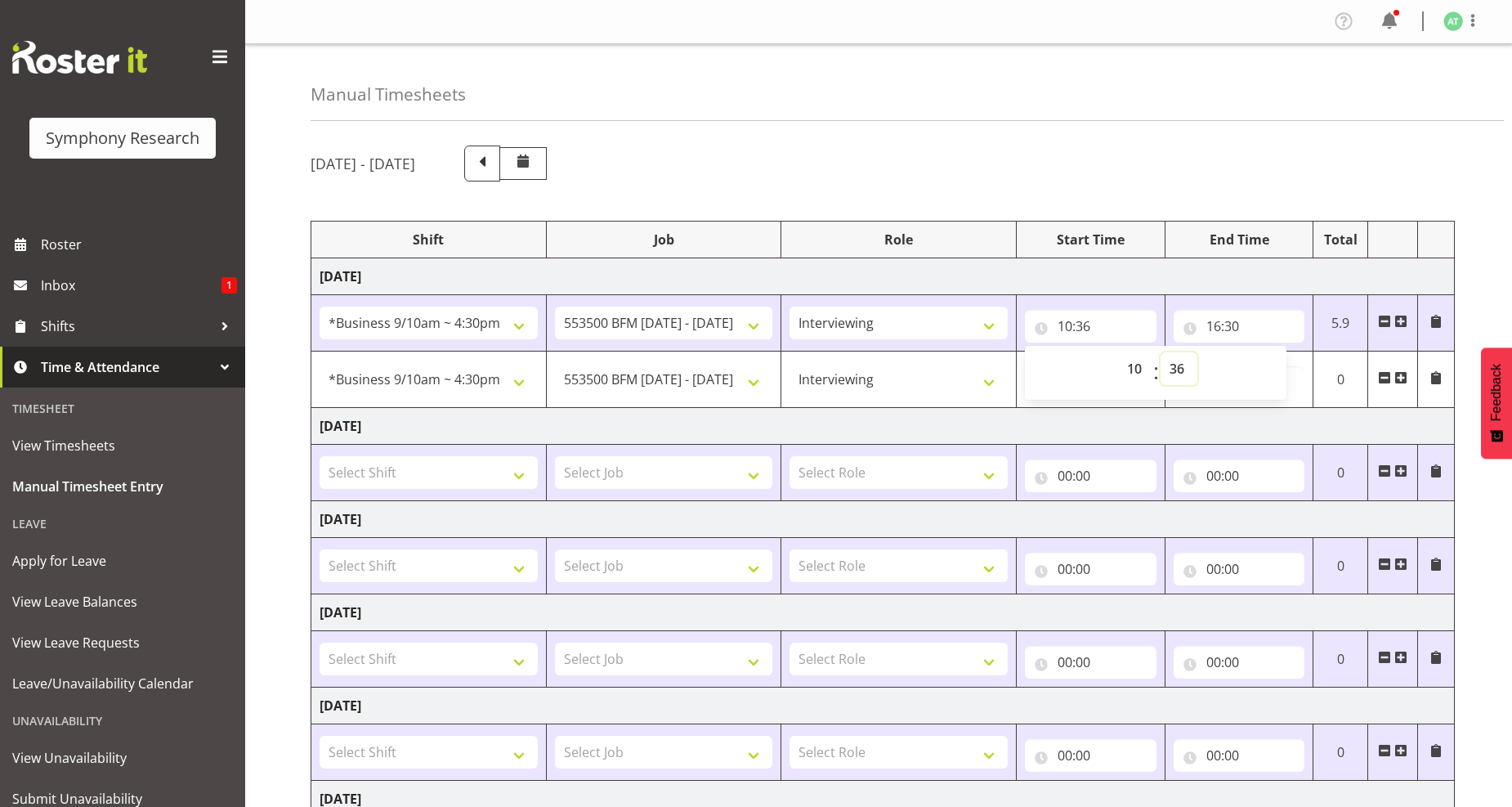
click at [1175, 371] on select "00 01 02 03 04 05 06 07 08 09 10 11 12 13 14 15 16 17 18 19 20 21 22 23 24 25 2…" at bounding box center [1179, 369] width 37 height 33
select select "31"
click at [1161, 352] on select "00 01 02 03 04 05 06 07 08 09 10 11 12 13 14 15 16 17 18 19 20 21 22 23 24 25 2…" at bounding box center [1179, 369] width 37 height 33
type input "10:31"
click at [1234, 329] on input "16:30" at bounding box center [1239, 327] width 132 height 33
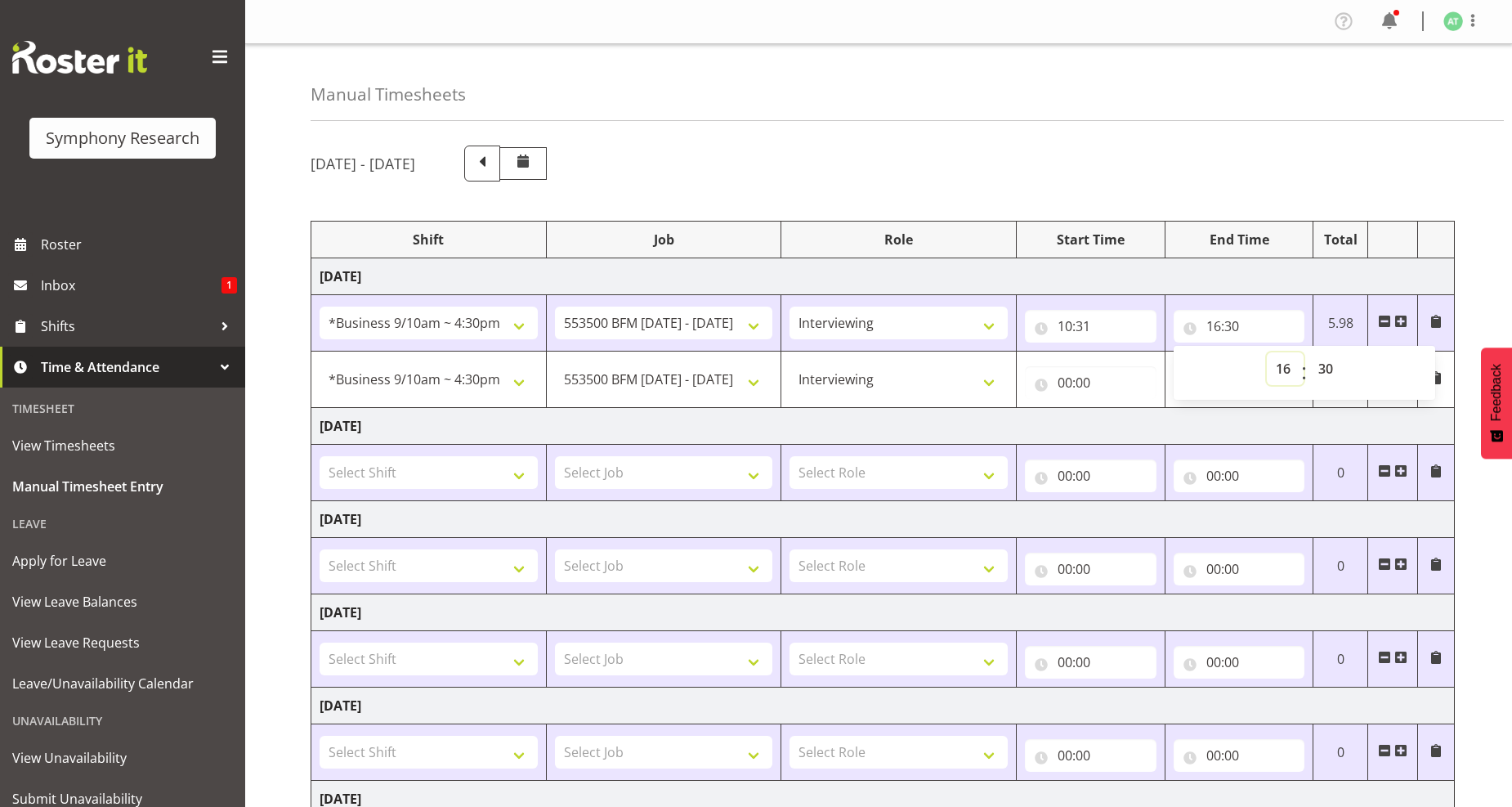
click at [1285, 373] on select "00 01 02 03 04 05 06 07 08 09 10 11 12 13 14 15 16 17 18 19 20 21 22 23" at bounding box center [1285, 369] width 37 height 33
select select "10"
click at [1266, 352] on select "00 01 02 03 04 05 06 07 08 09 10 11 12 13 14 15 16 17 18 19 20 21 22 23" at bounding box center [1285, 369] width 37 height 33
type input "10:30"
drag, startPoint x: 1325, startPoint y: 373, endPoint x: 1334, endPoint y: 354, distance: 21.0
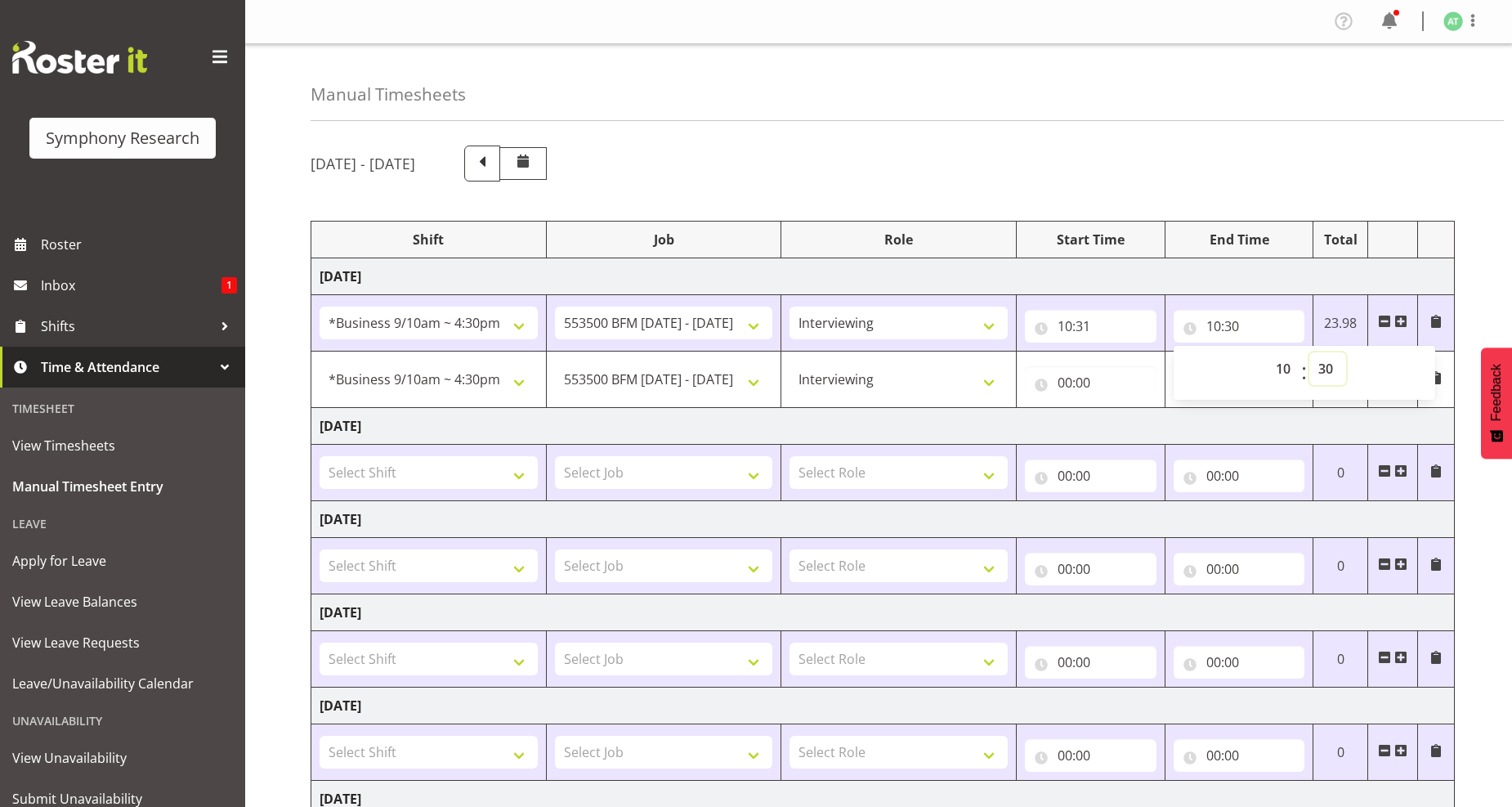
click at [1325, 373] on select "00 01 02 03 04 05 06 07 08 09 10 11 12 13 14 15 16 17 18 19 20 21 22 23 24 25 2…" at bounding box center [1328, 369] width 37 height 33
select select "36"
click at [1310, 352] on select "00 01 02 03 04 05 06 07 08 09 10 11 12 13 14 15 16 17 18 19 20 21 22 23 24 25 2…" at bounding box center [1328, 369] width 37 height 33
type input "10:36"
click at [1405, 325] on span at bounding box center [1401, 321] width 13 height 13
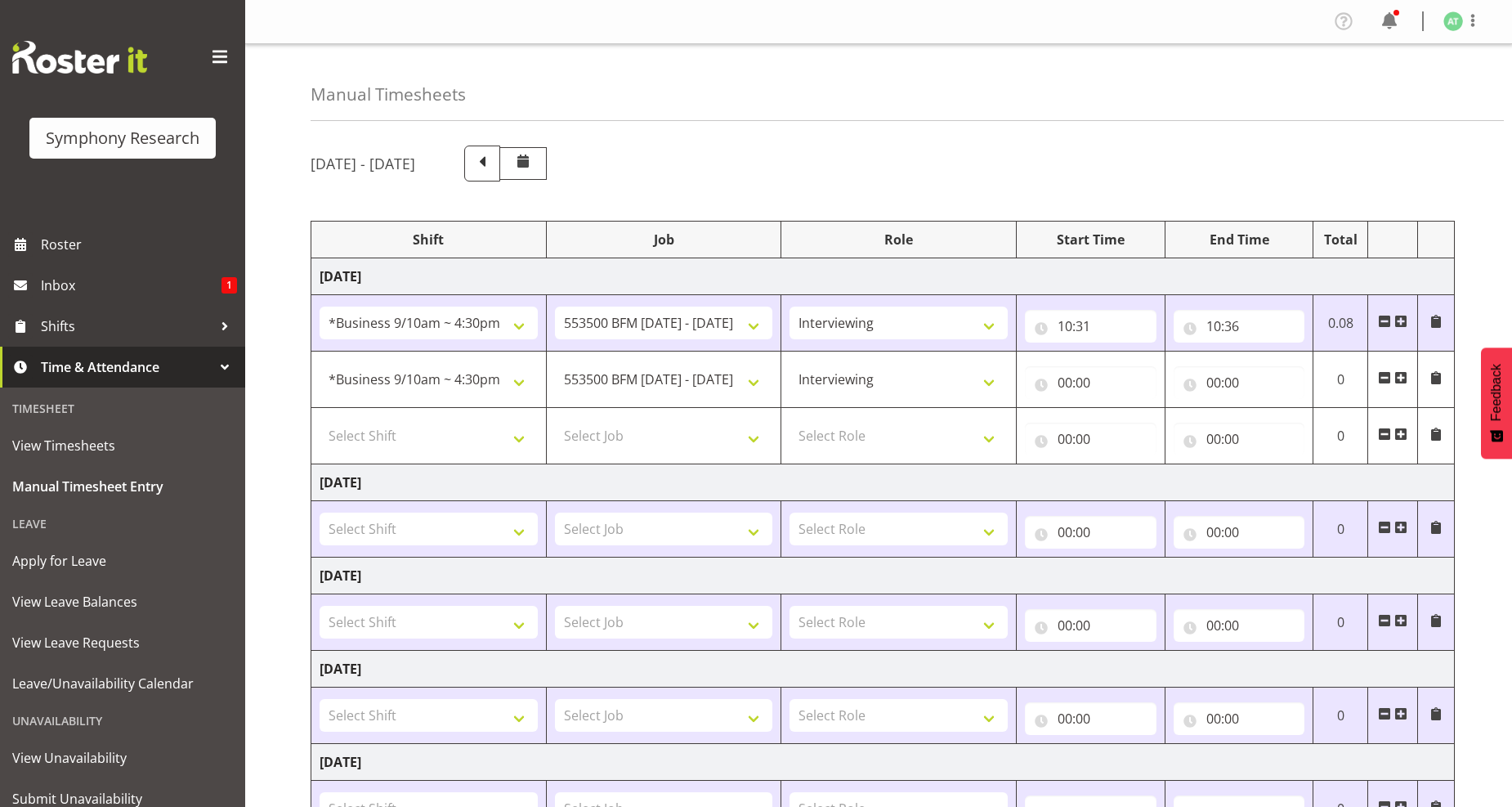
click at [1385, 435] on span at bounding box center [1384, 434] width 13 height 13
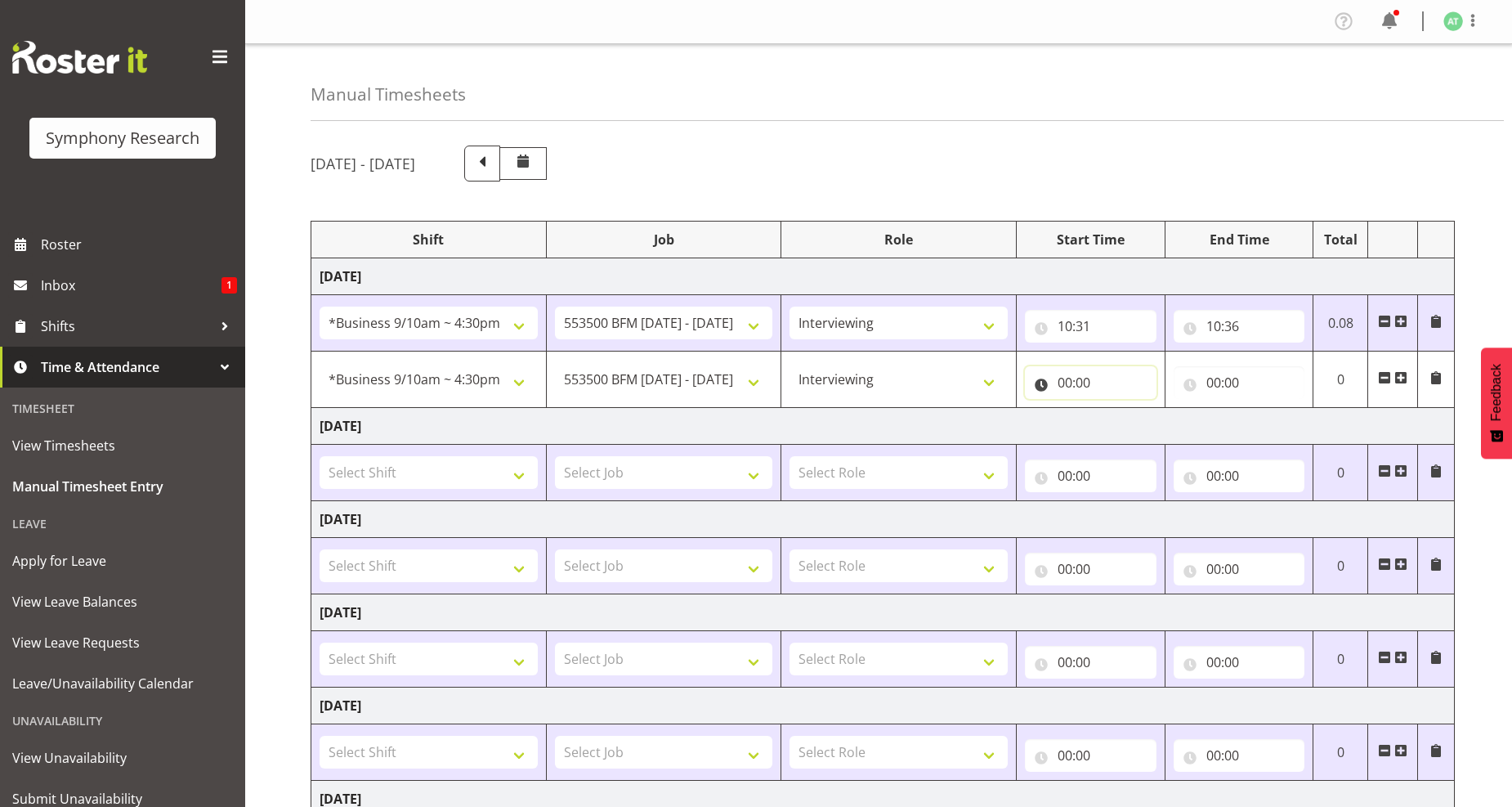
click at [1074, 386] on input "00:00" at bounding box center [1090, 383] width 132 height 33
click at [1136, 428] on select "00 01 02 03 04 05 06 07 08 09 10 11 12 13 14 15 16 17 18 19 20 21 22 23" at bounding box center [1137, 425] width 37 height 33
select select "10"
click at [1118, 409] on select "00 01 02 03 04 05 06 07 08 09 10 11 12 13 14 15 16 17 18 19 20 21 22 23" at bounding box center [1137, 425] width 37 height 33
type input "10:00"
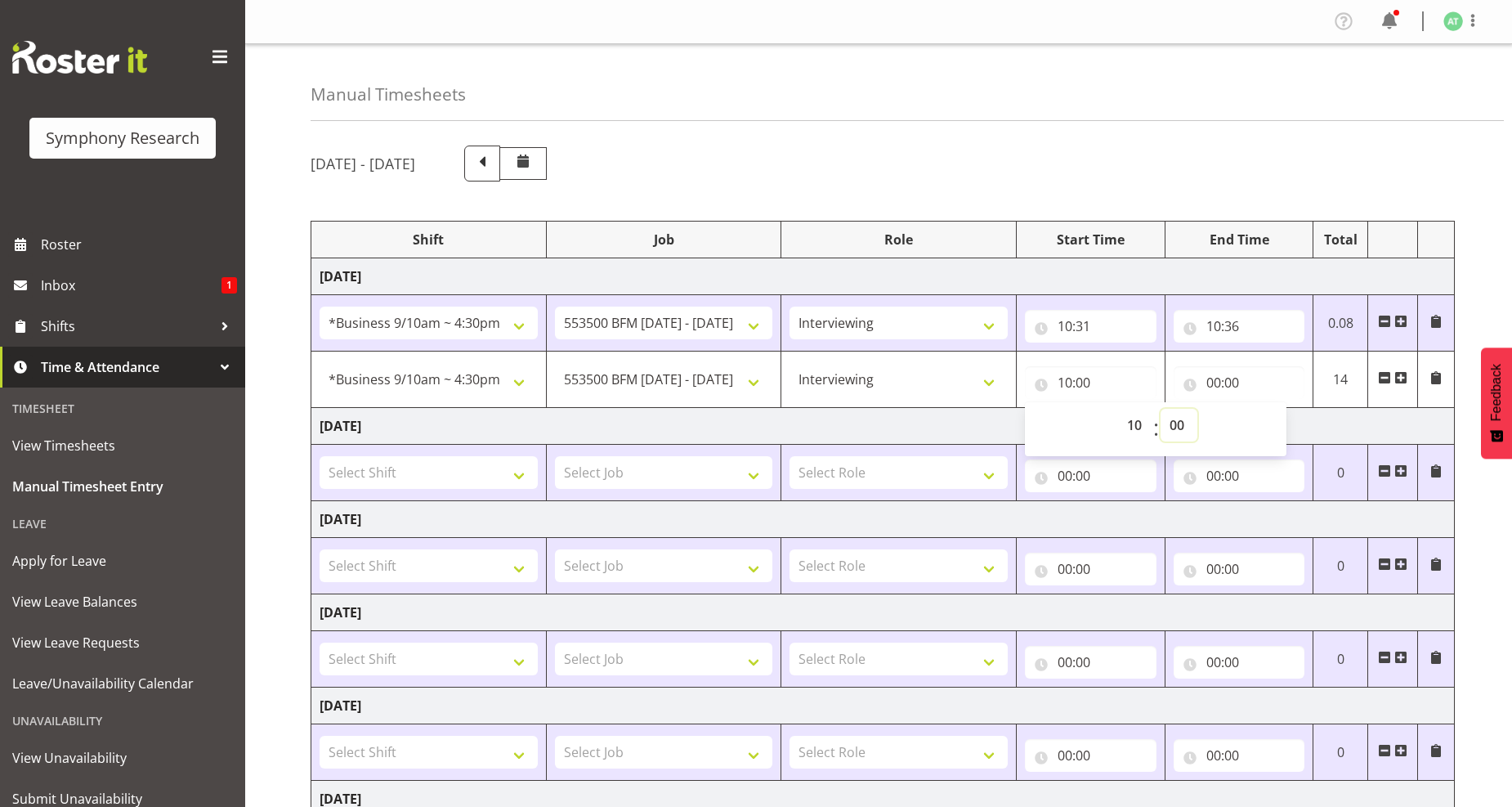
drag, startPoint x: 1178, startPoint y: 430, endPoint x: 1166, endPoint y: 421, distance: 15.0
click at [1178, 430] on select "00 01 02 03 04 05 06 07 08 09 10 11 12 13 14 15 16 17 18 19 20 21 22 23 24 25 2…" at bounding box center [1179, 425] width 37 height 33
select select "36"
click at [1161, 409] on select "00 01 02 03 04 05 06 07 08 09 10 11 12 13 14 15 16 17 18 19 20 21 22 23 24 25 2…" at bounding box center [1179, 425] width 37 height 33
type input "10:36"
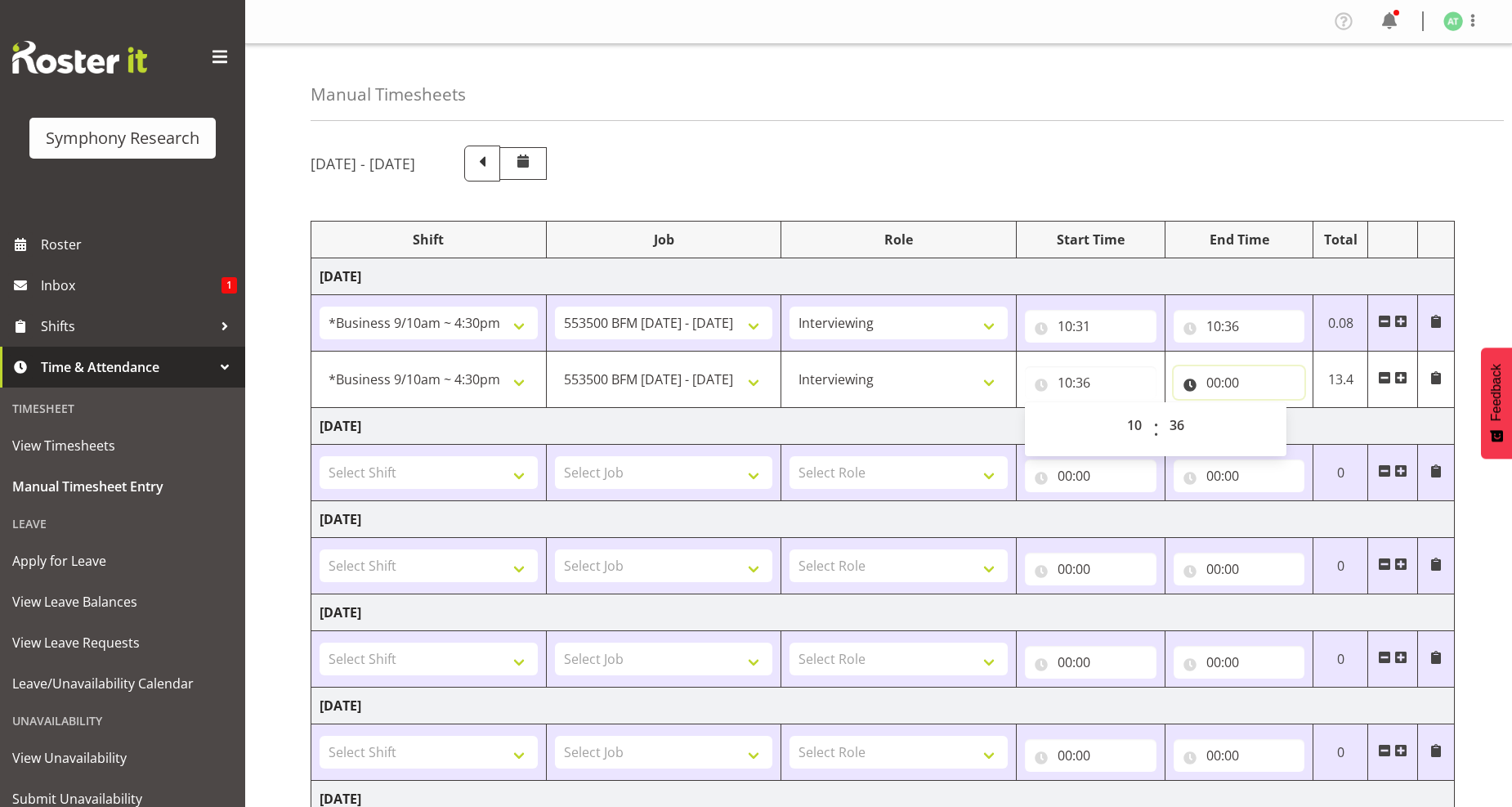
click at [1222, 383] on input "00:00" at bounding box center [1239, 383] width 132 height 33
click at [1281, 430] on select "00 01 02 03 04 05 06 07 08 09 10 11 12 13 14 15 16 17 18 19 20 21 22 23" at bounding box center [1285, 425] width 37 height 33
select select "16"
click at [1266, 409] on select "00 01 02 03 04 05 06 07 08 09 10 11 12 13 14 15 16 17 18 19 20 21 22 23" at bounding box center [1285, 425] width 37 height 33
type input "16:00"
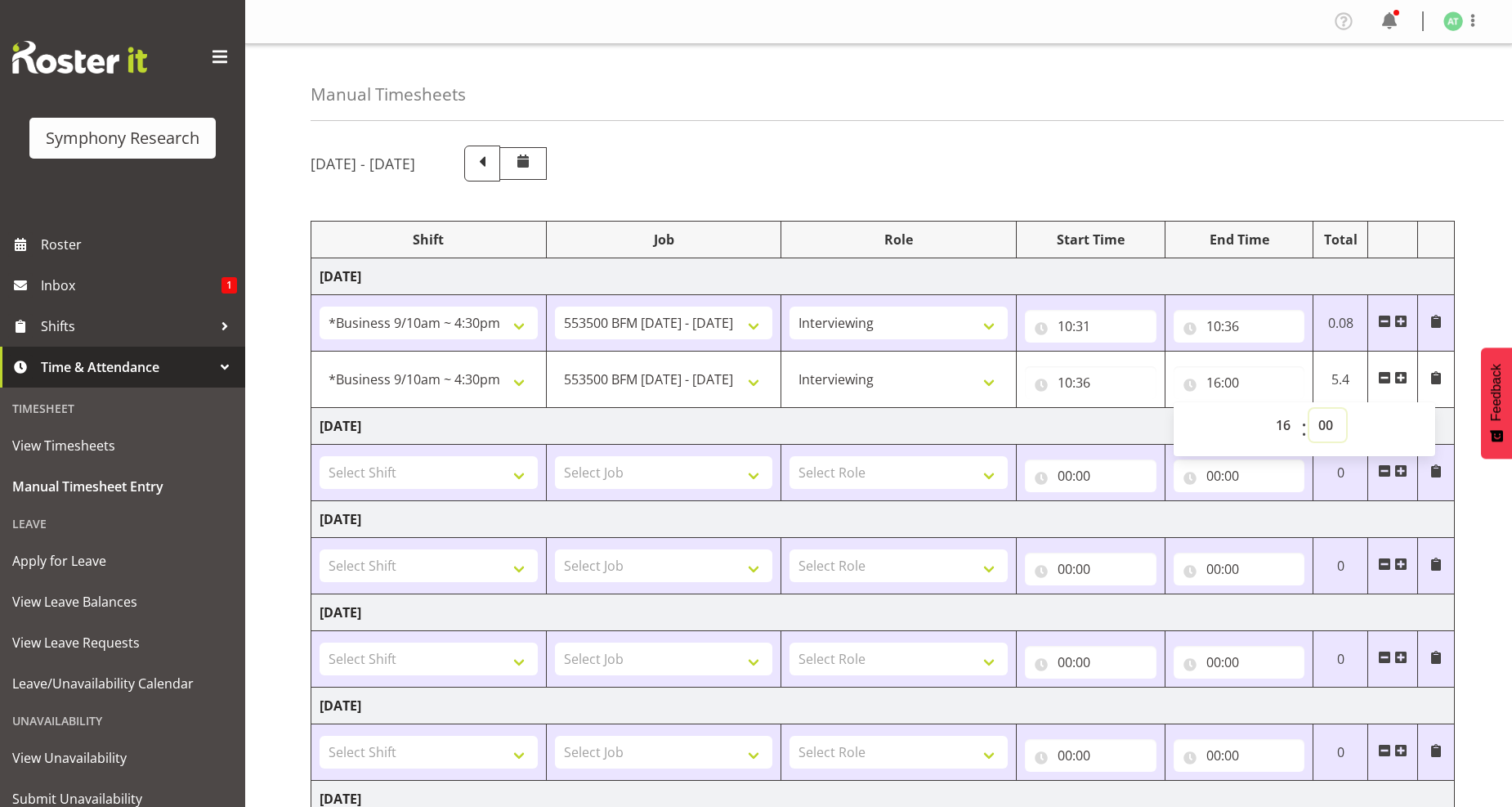
drag, startPoint x: 1325, startPoint y: 426, endPoint x: 1332, endPoint y: 413, distance: 14.8
click at [1328, 421] on select "00 01 02 03 04 05 06 07 08 09 10 11 12 13 14 15 16 17 18 19 20 21 22 23 24 25 2…" at bounding box center [1328, 425] width 37 height 33
select select "30"
click at [1310, 409] on select "00 01 02 03 04 05 06 07 08 09 10 11 12 13 14 15 16 17 18 19 20 21 22 23 24 25 2…" at bounding box center [1328, 425] width 37 height 33
type input "16:30"
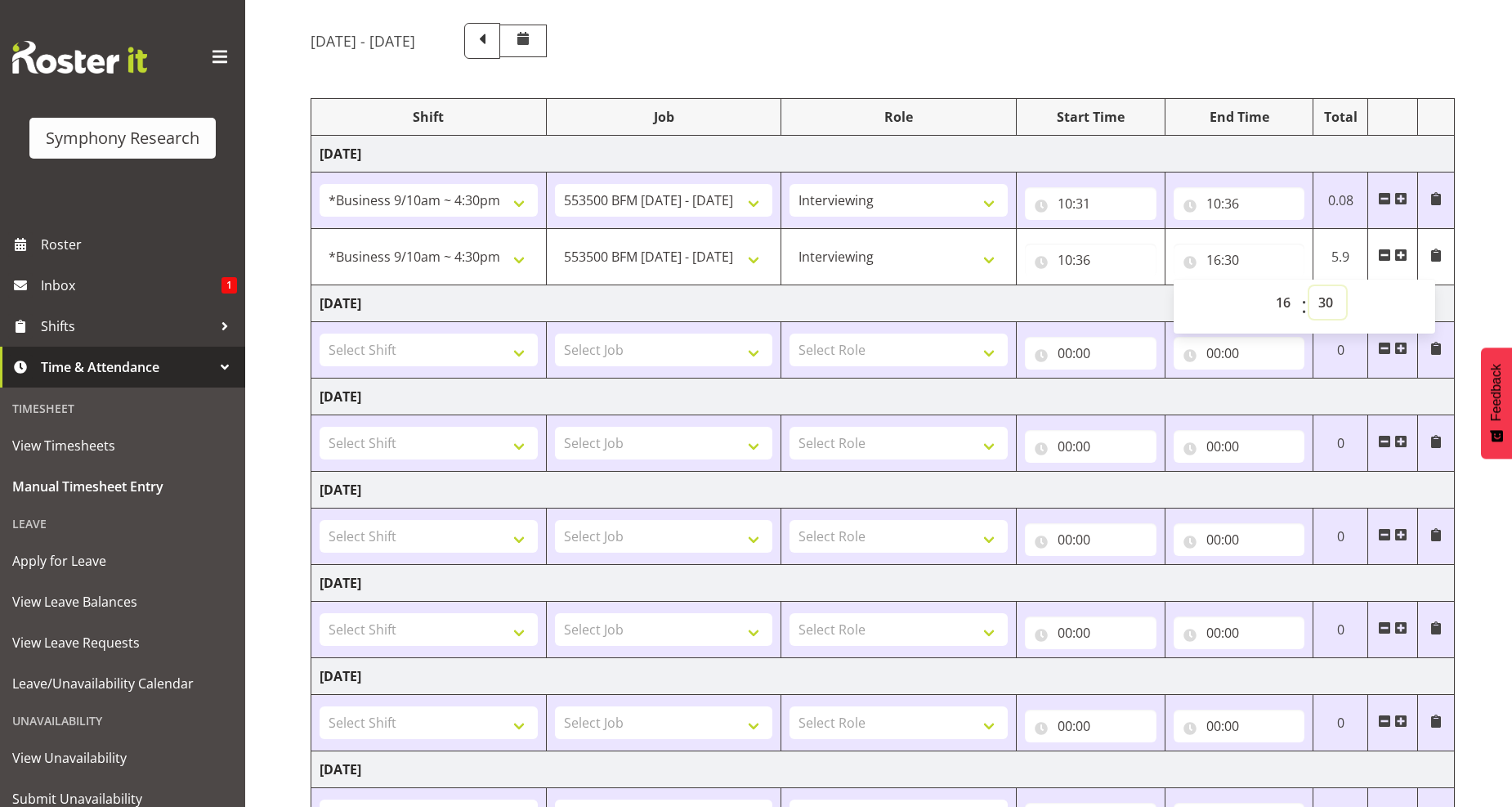
scroll to position [267, 0]
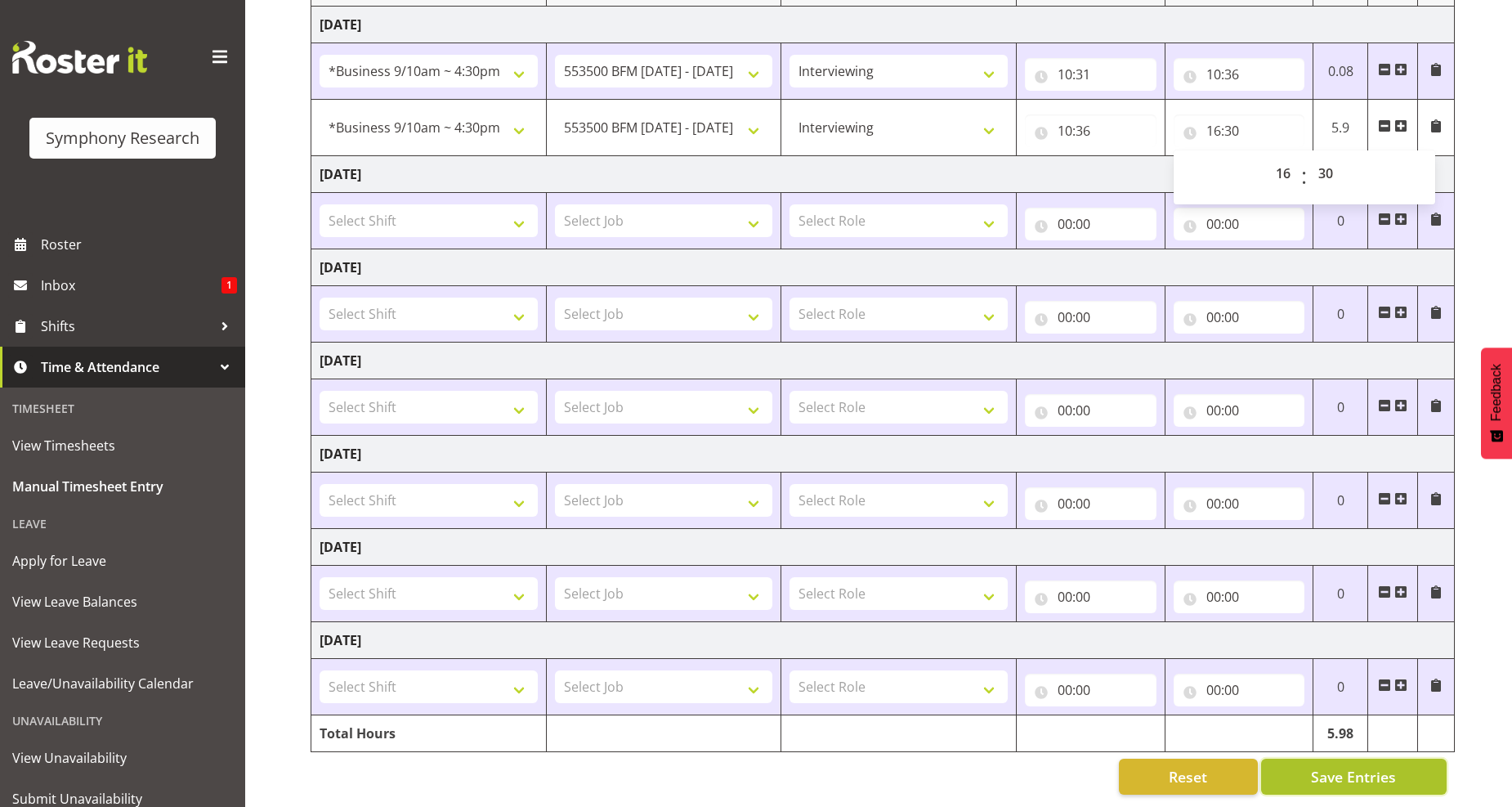
click at [1382, 767] on span "Save Entries" at bounding box center [1353, 777] width 85 height 21
